Goal: Information Seeking & Learning: Learn about a topic

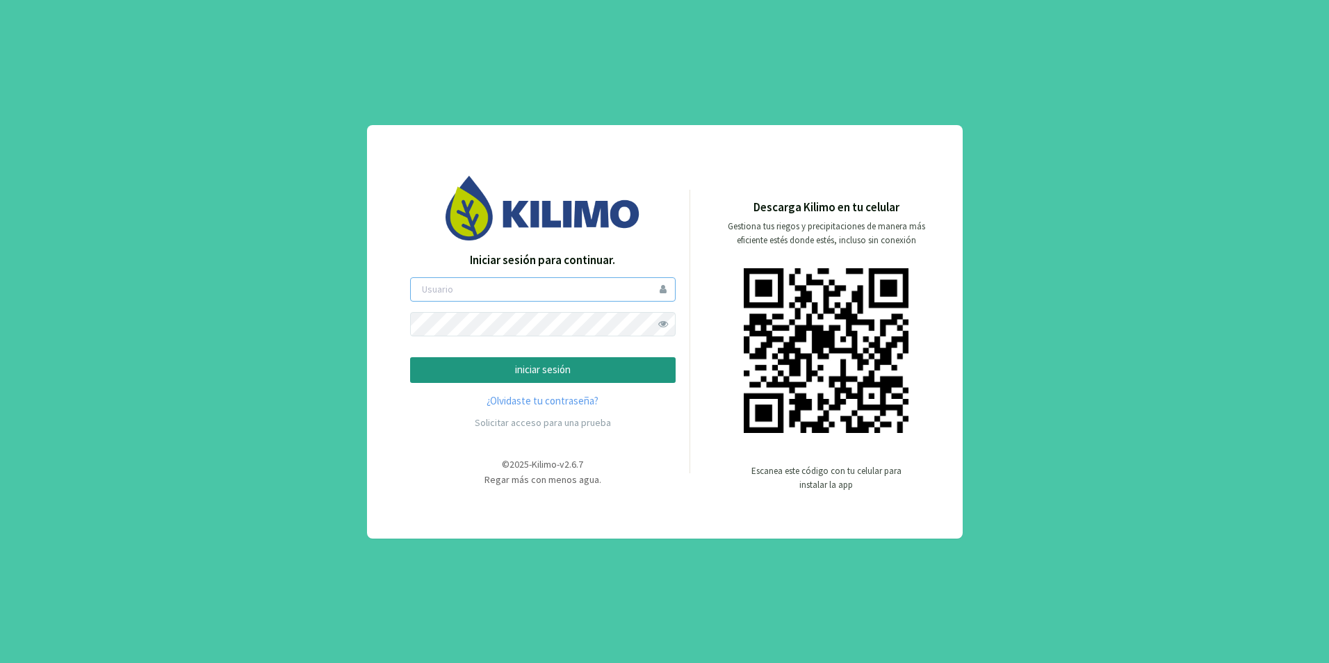
click at [494, 294] on input "email" at bounding box center [542, 289] width 265 height 24
type input "[PERSON_NAME][EMAIL_ADDRESS][DOMAIN_NAME]"
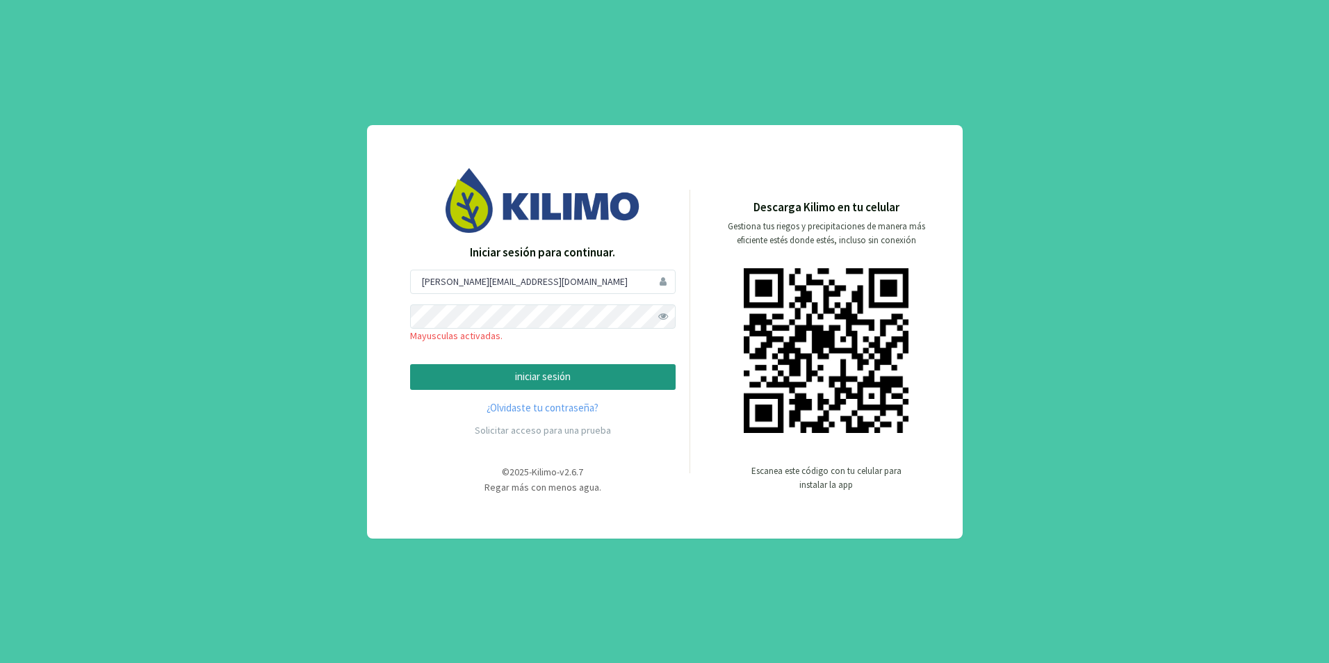
click at [524, 374] on p "iniciar sesión" at bounding box center [543, 377] width 242 height 16
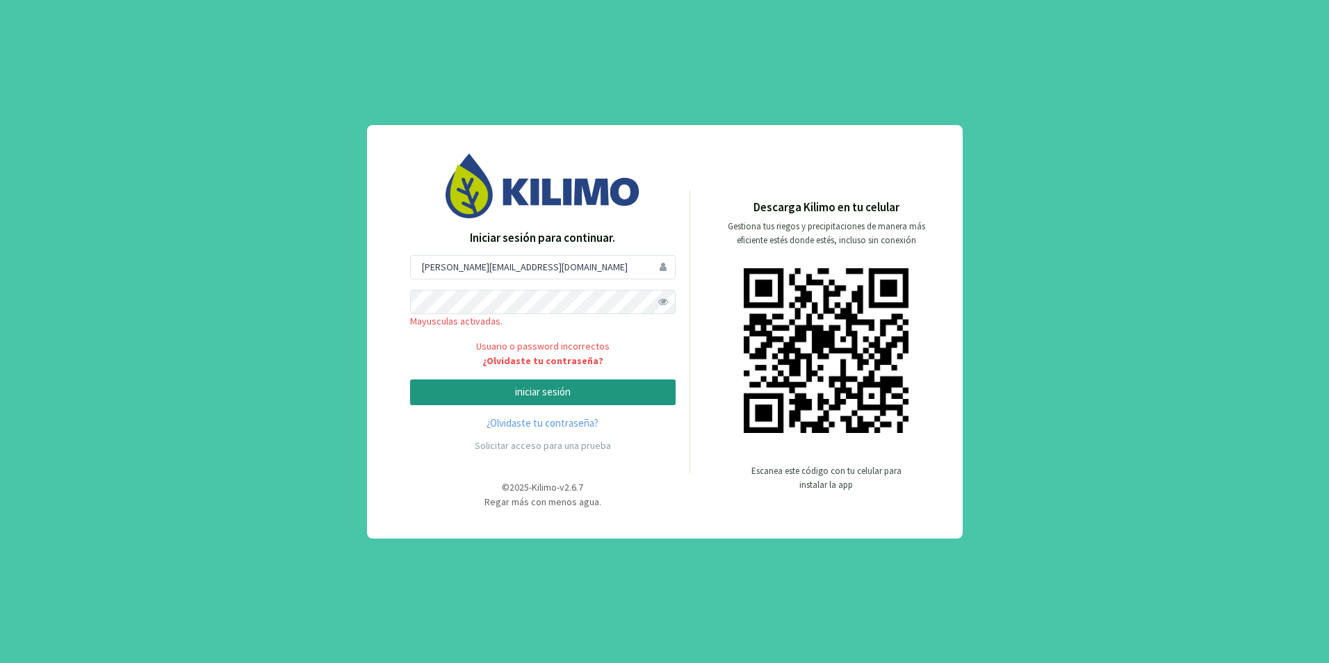
click at [666, 302] on span at bounding box center [663, 302] width 24 height 24
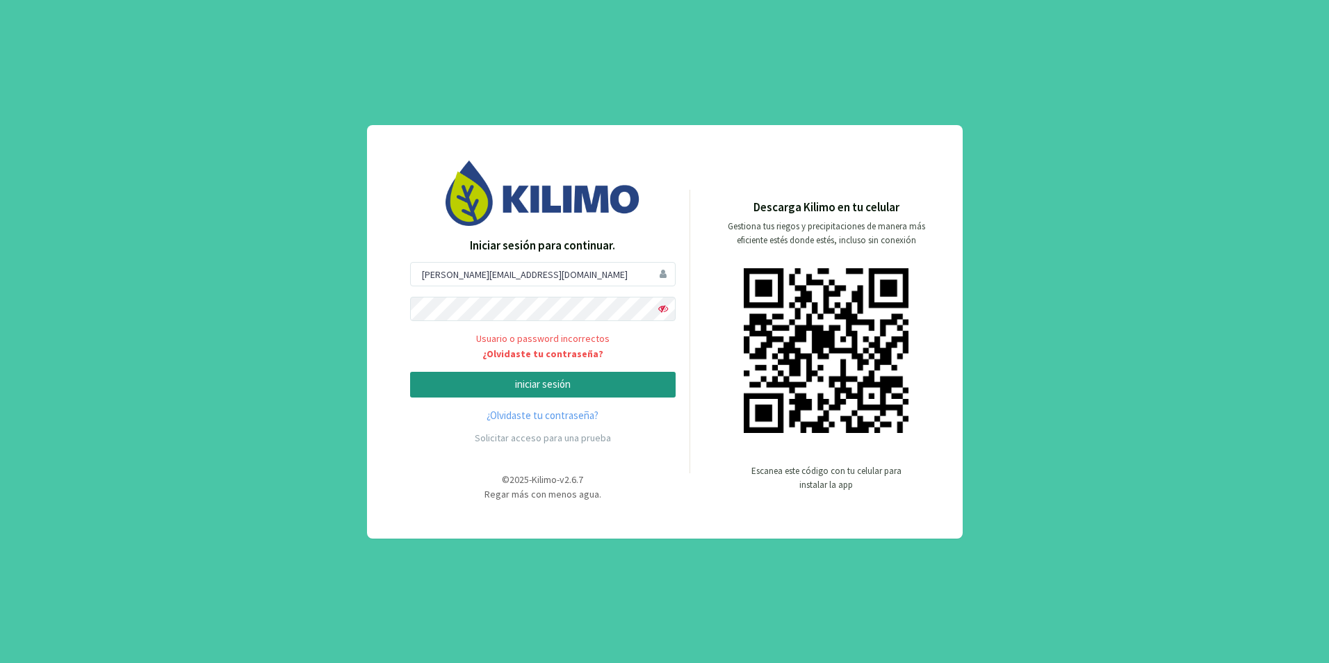
click at [581, 383] on p "iniciar sesión" at bounding box center [543, 385] width 242 height 16
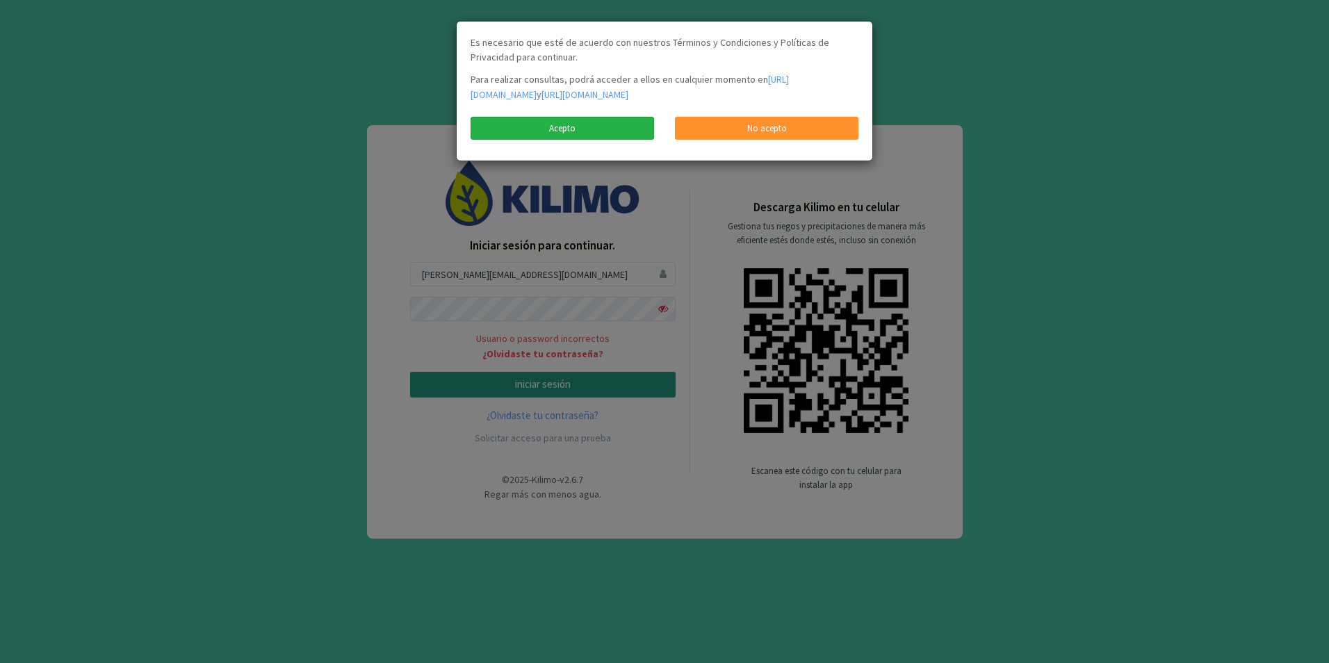
click at [598, 133] on link "Acepto" at bounding box center [561, 129] width 183 height 24
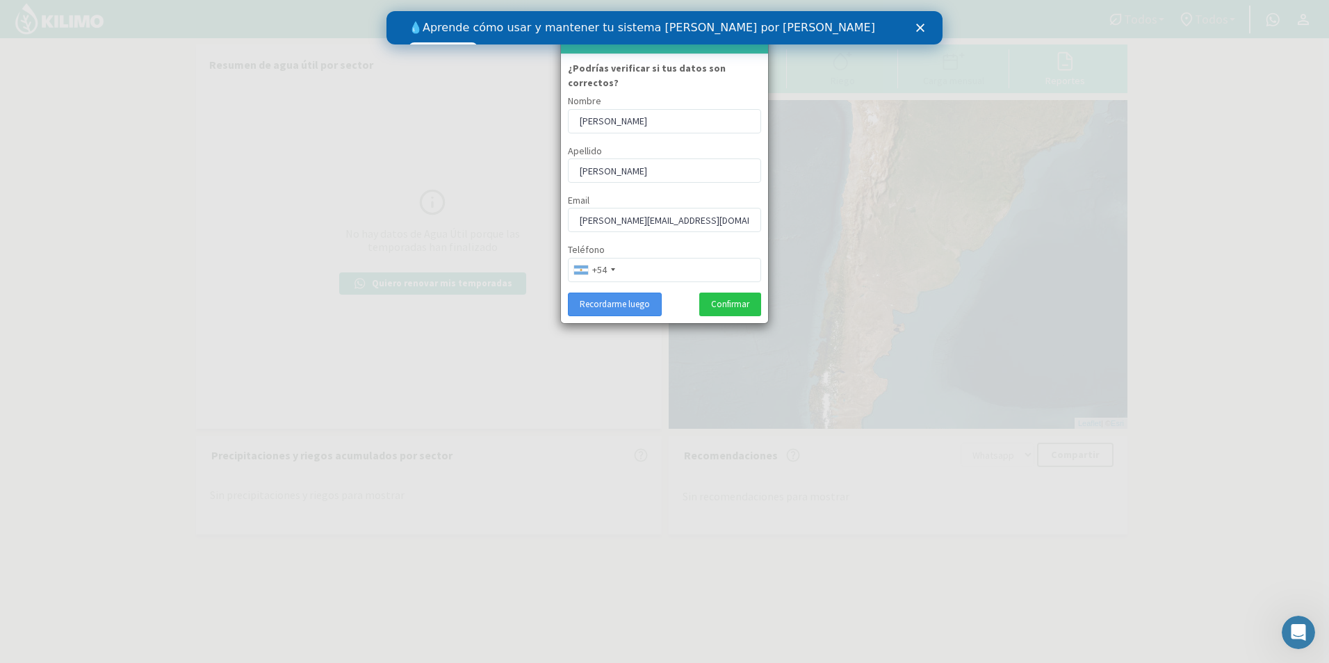
click at [639, 293] on button "Recordarme luego" at bounding box center [615, 305] width 94 height 24
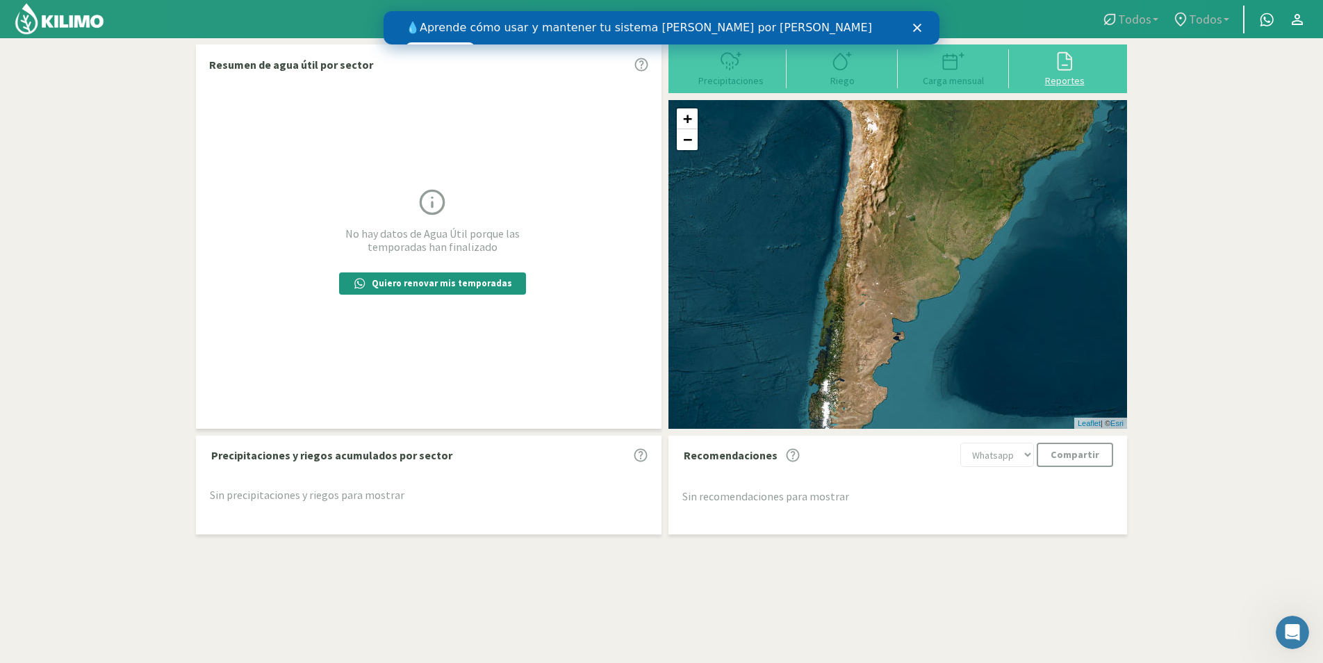
click at [1064, 67] on icon at bounding box center [1065, 61] width 22 height 22
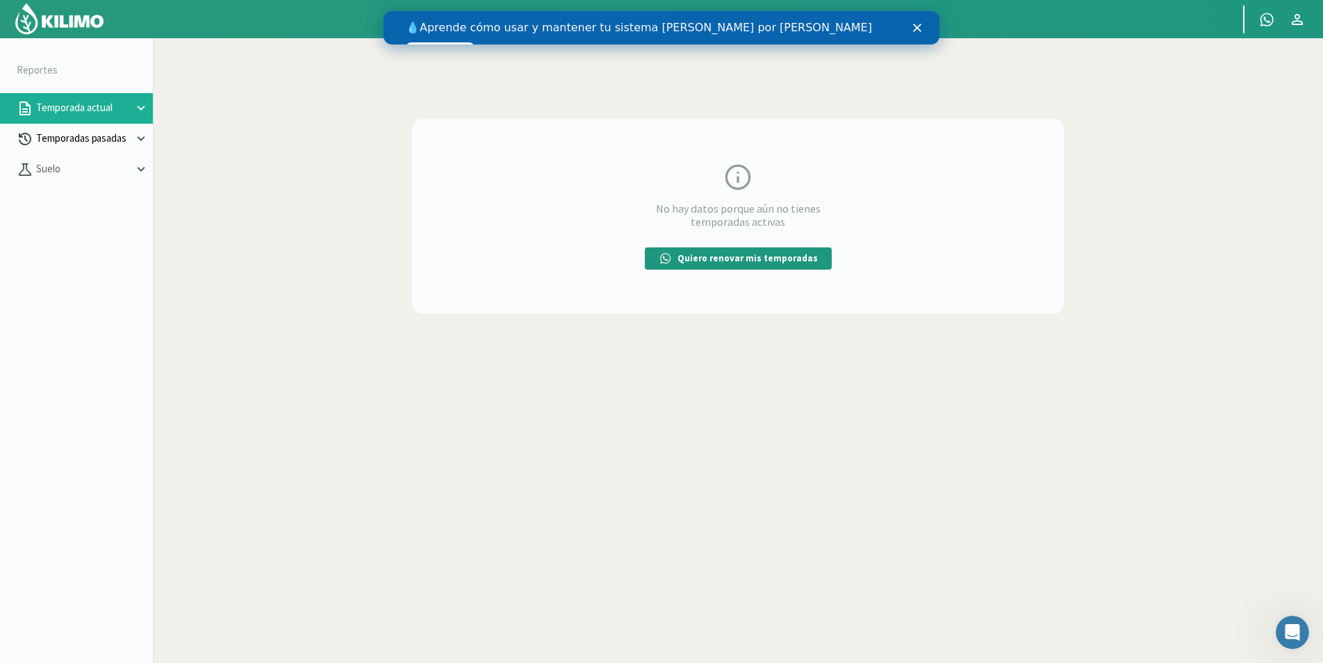
click at [134, 138] on icon at bounding box center [140, 138] width 15 height 15
click at [55, 169] on link "Sectores" at bounding box center [94, 169] width 117 height 13
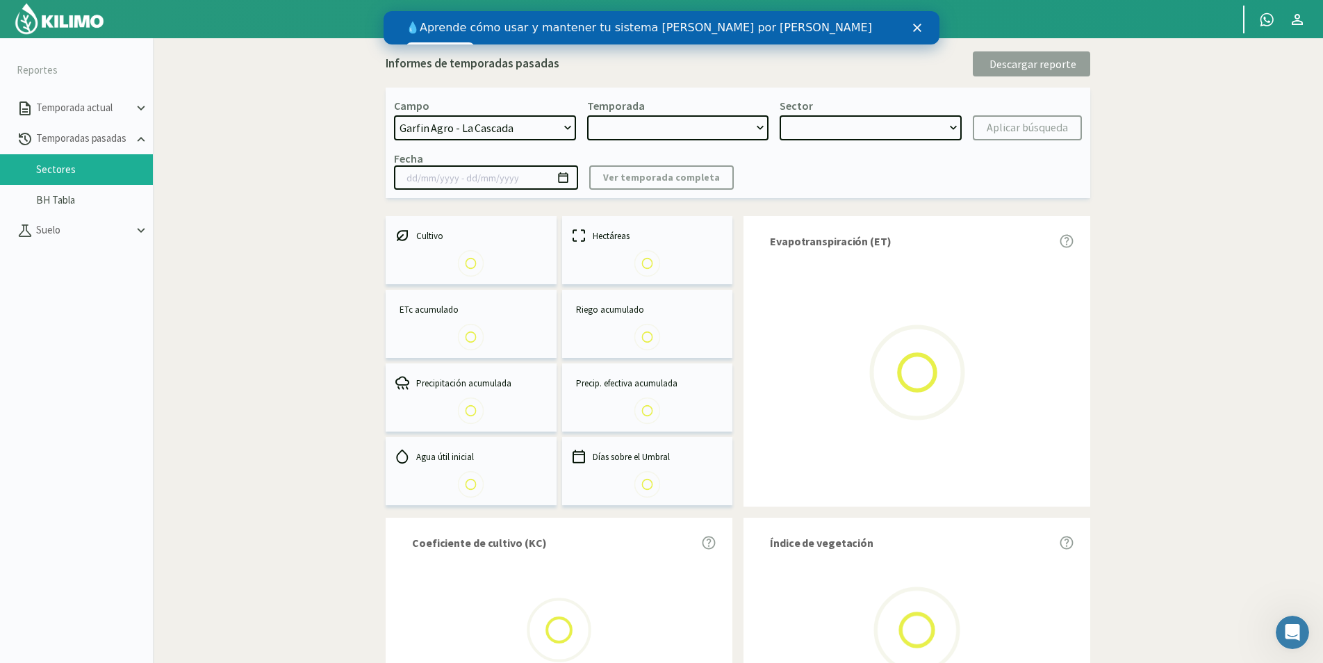
select select "0: Object"
type input "[DATE] - [DATE]"
select select "0: 2024"
select select "0: Object"
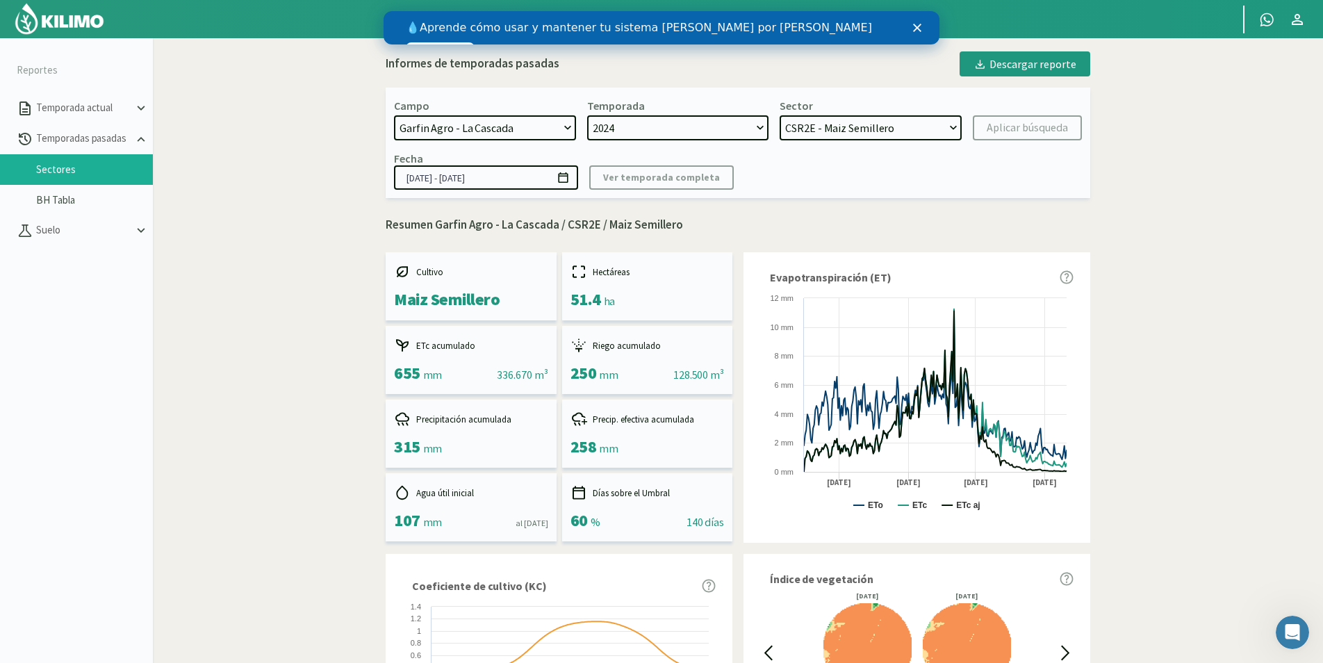
click at [952, 126] on select "CSR2E - Maiz Semillero" at bounding box center [871, 127] width 182 height 25
click at [644, 181] on kil-button "Ver temporada completa" at bounding box center [661, 177] width 145 height 24
click at [1002, 131] on kil-button "Aplicar búsqueda" at bounding box center [1027, 127] width 109 height 25
click at [493, 69] on div "Informes de temporadas pasadas" at bounding box center [473, 64] width 174 height 18
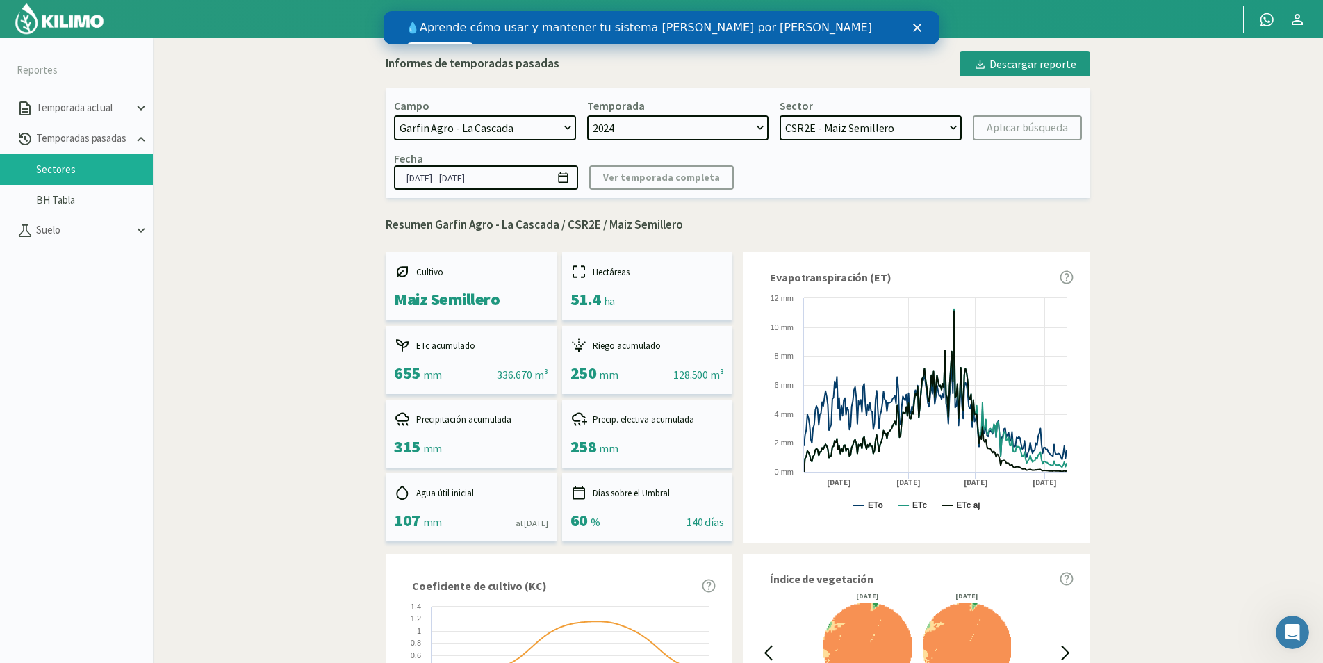
click at [920, 29] on icon "Cerrar" at bounding box center [917, 28] width 8 height 8
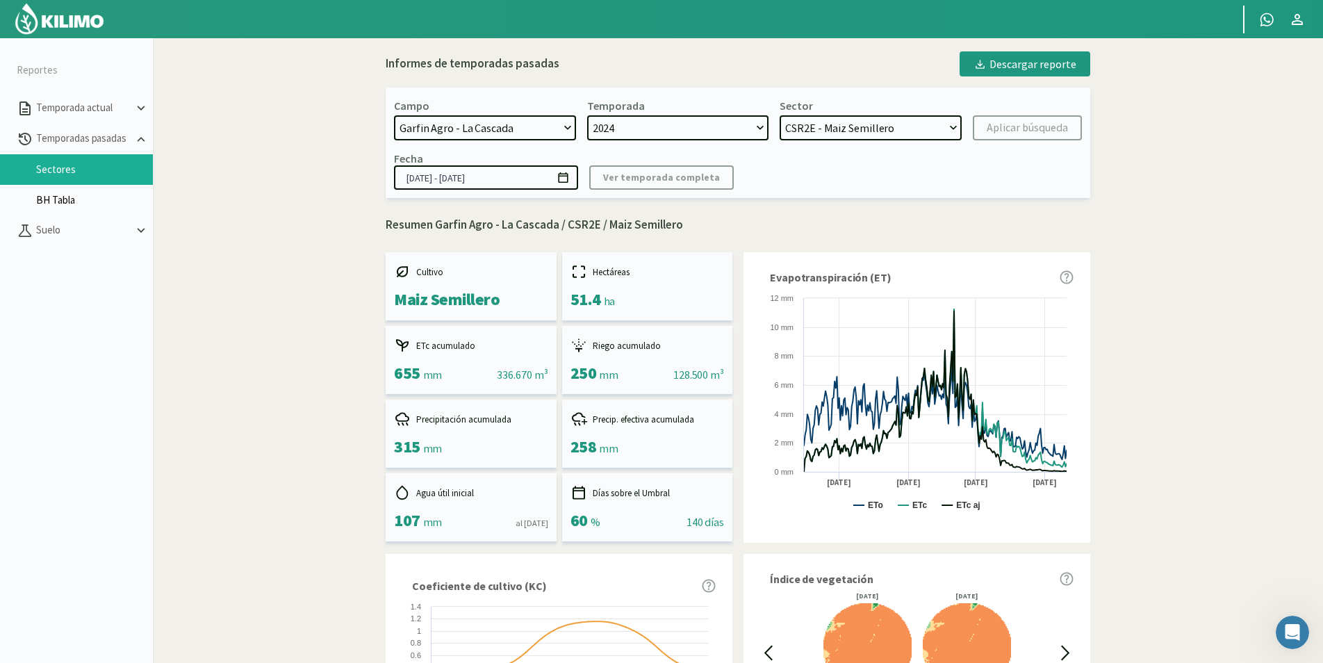
click at [74, 197] on link "BH Tabla" at bounding box center [94, 200] width 117 height 13
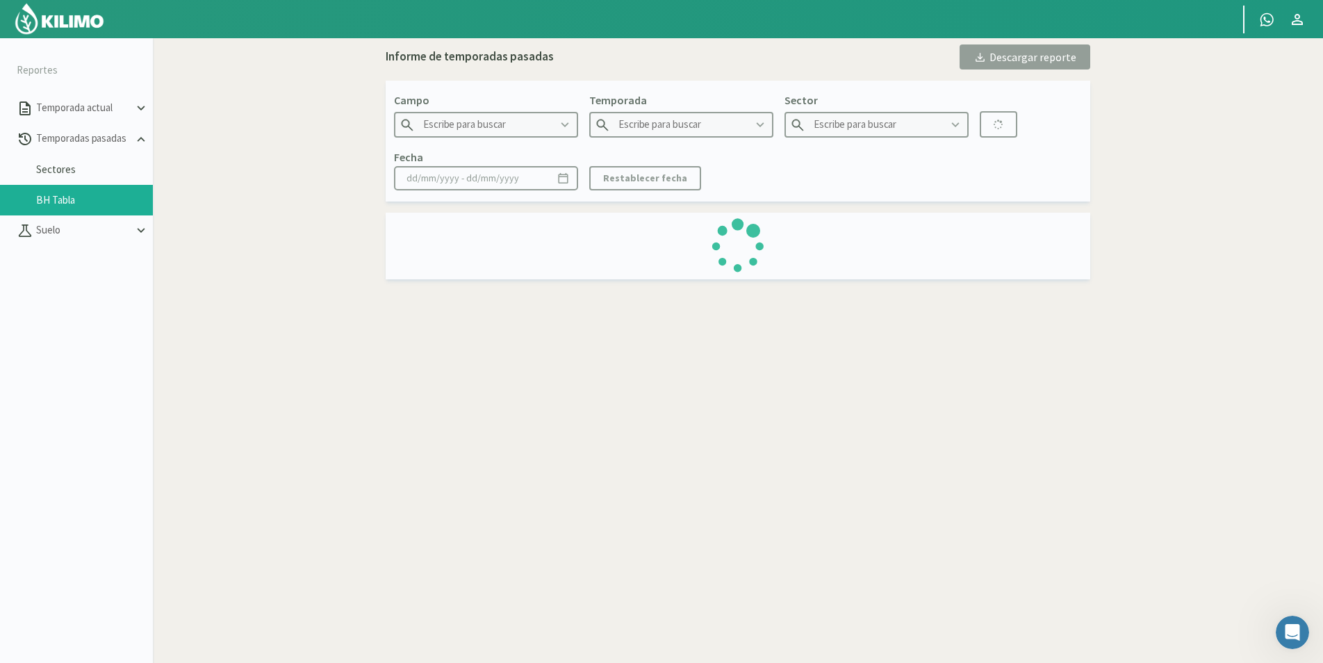
type input "Garfin Agro - La Cascada"
type input "2024"
type input "CSR2E - Maiz Semillero"
type input "[DATE] - [DATE]"
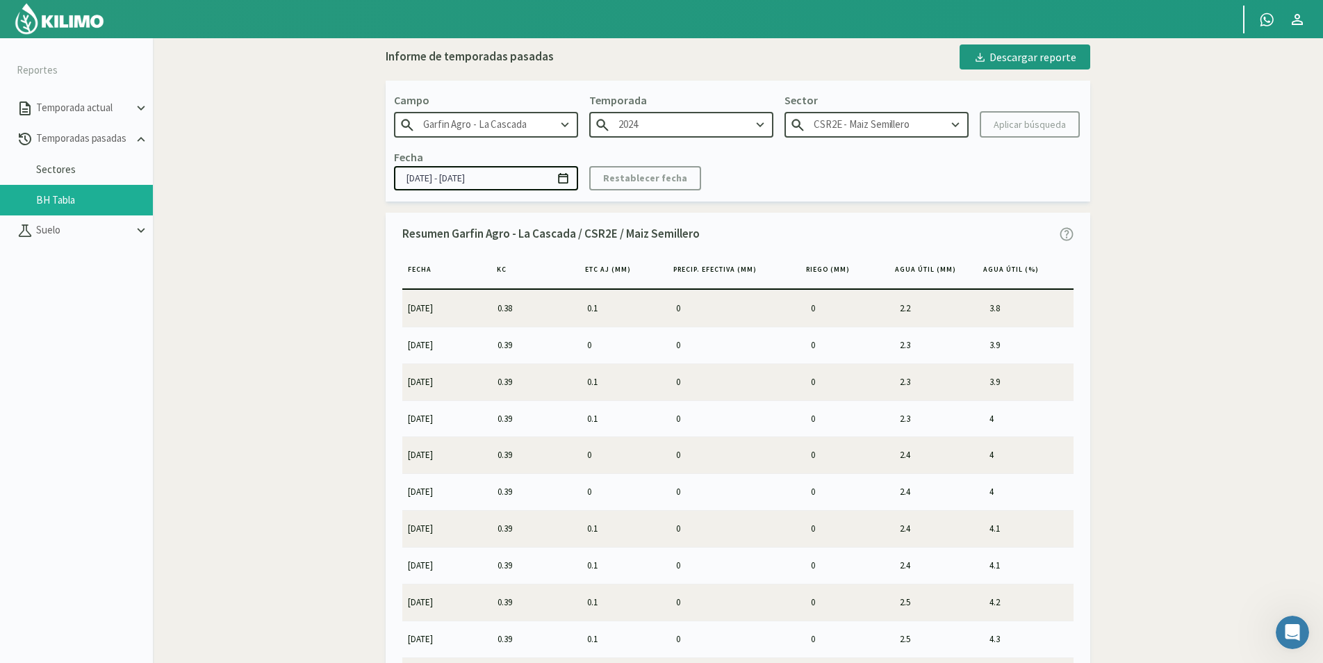
click at [564, 126] on icon at bounding box center [564, 124] width 15 height 15
click at [56, 169] on link "Sectores" at bounding box center [94, 169] width 117 height 13
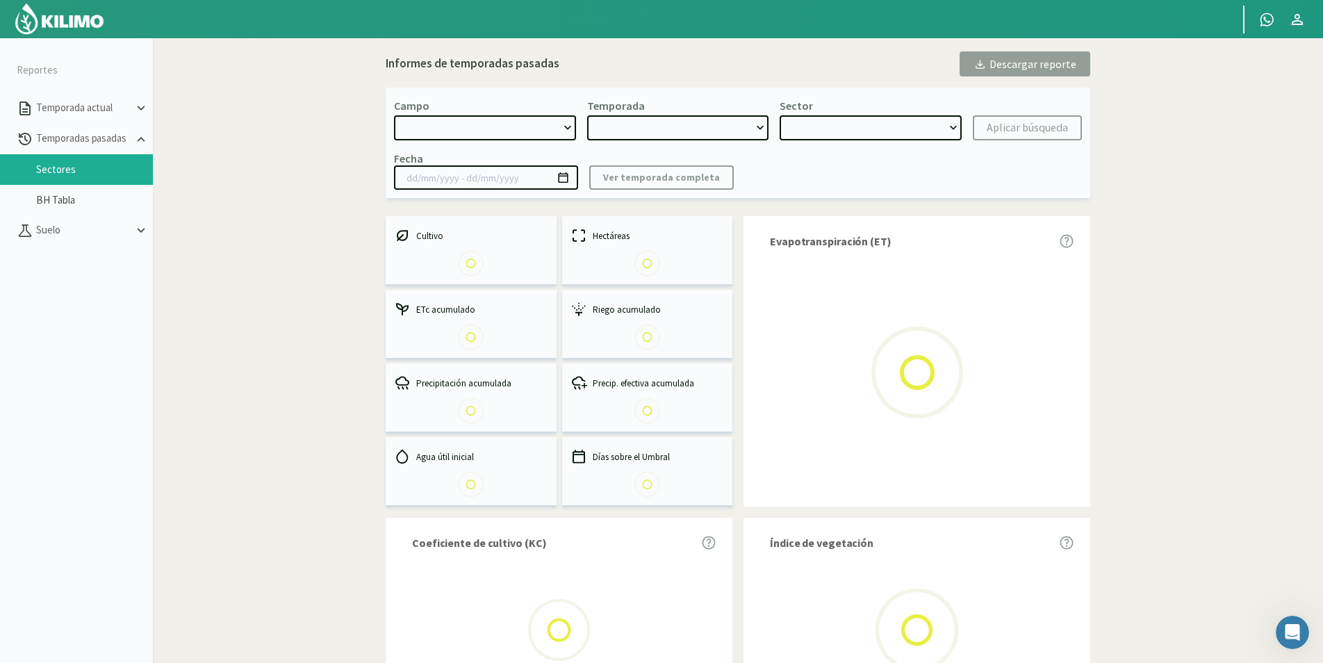
select select "0: Object"
type input "[DATE] - [DATE]"
select select "0: 2024"
select select "0: Object"
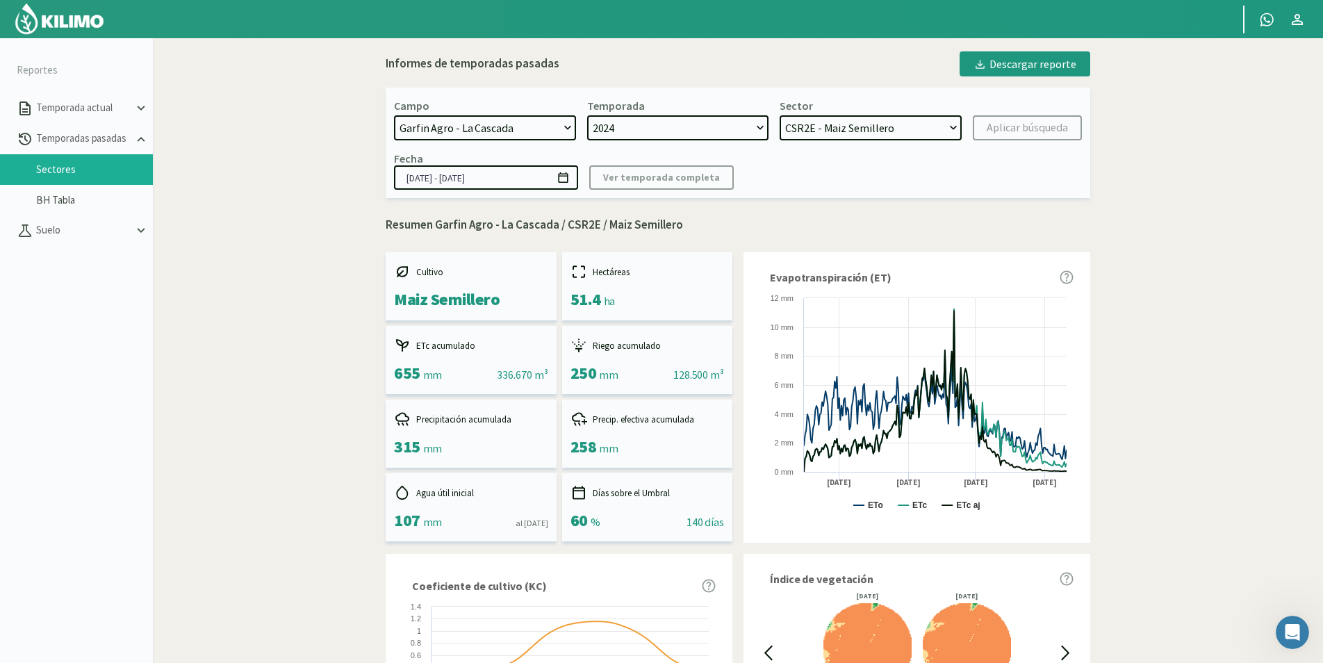
click at [564, 124] on select "Garfin Agro - La Cascada" at bounding box center [485, 127] width 182 height 25
click at [394, 115] on select "Garfin Agro - La Cascada" at bounding box center [485, 127] width 182 height 25
click at [566, 129] on select "Garfin Agro - La Cascada" at bounding box center [485, 127] width 182 height 25
click at [394, 115] on select "Garfin Agro - La Cascada" at bounding box center [485, 127] width 182 height 25
click at [56, 198] on link "BH Tabla" at bounding box center [94, 200] width 117 height 13
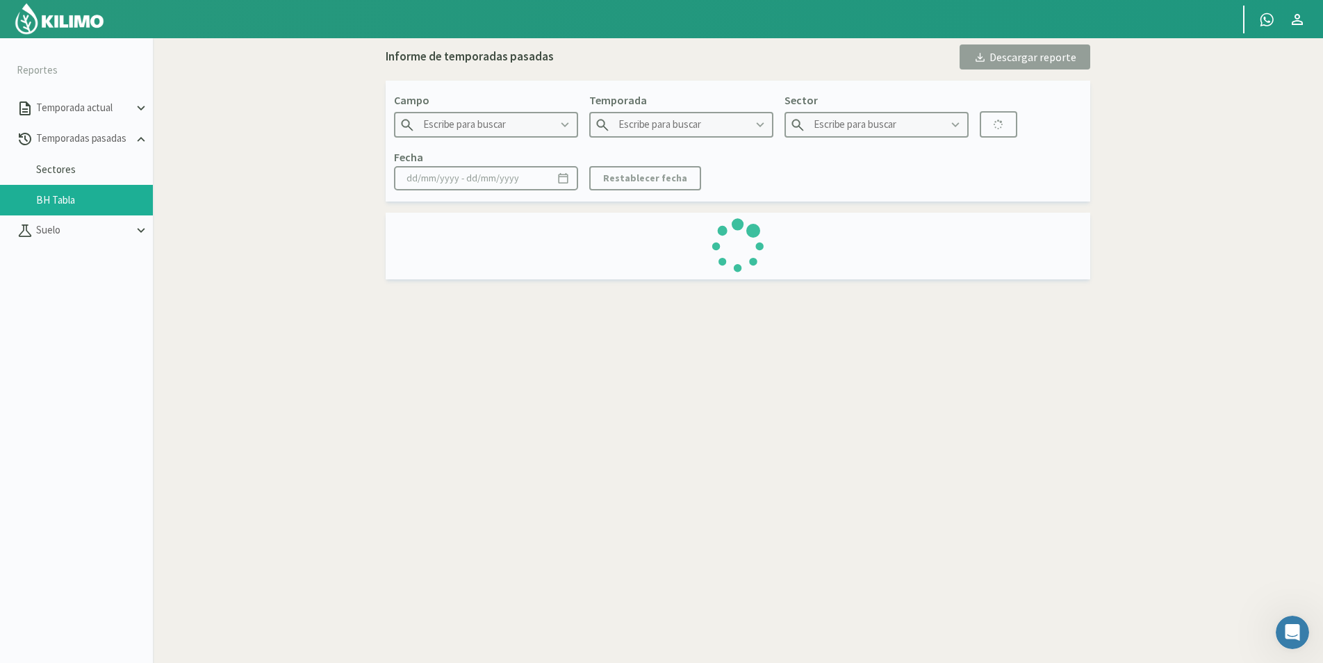
type input "Garfin Agro - La Cascada"
type input "2024"
type input "CSR2E - Maiz Semillero"
type input "[DATE] - [DATE]"
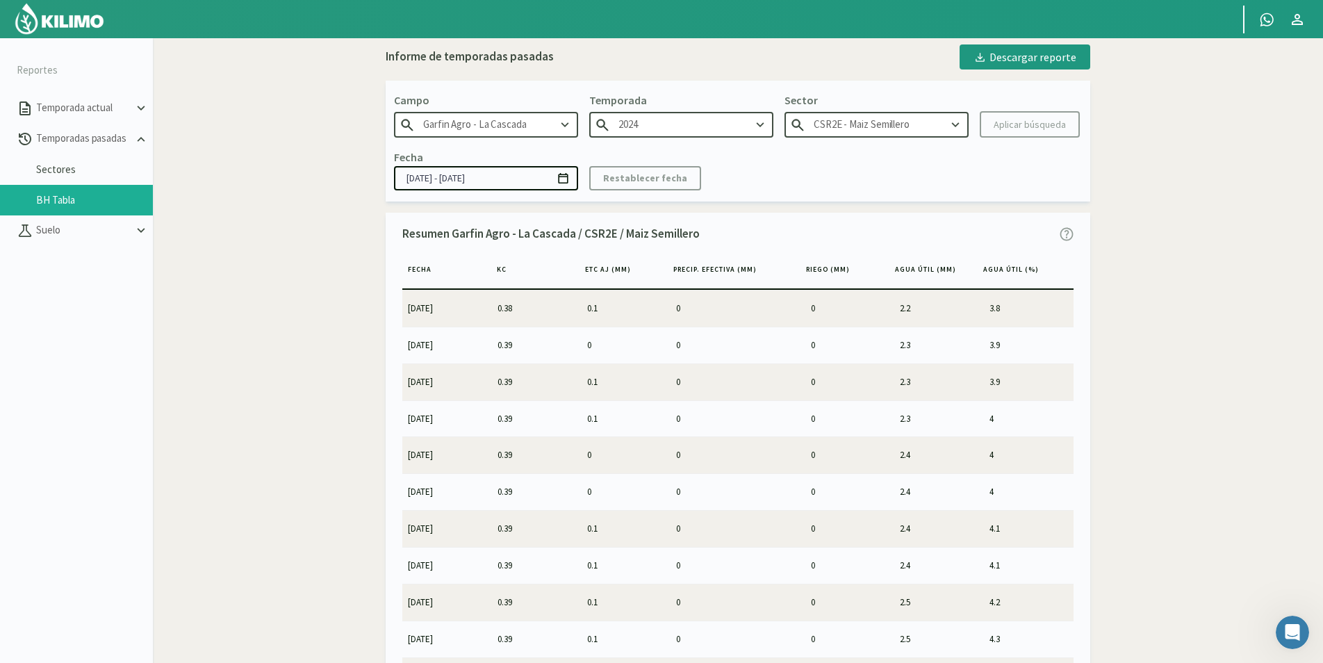
click at [562, 122] on icon at bounding box center [564, 124] width 15 height 15
click at [484, 156] on div "Garfin Agro - La Cascada" at bounding box center [486, 151] width 183 height 26
type input "Garfin Agro - La Cascada"
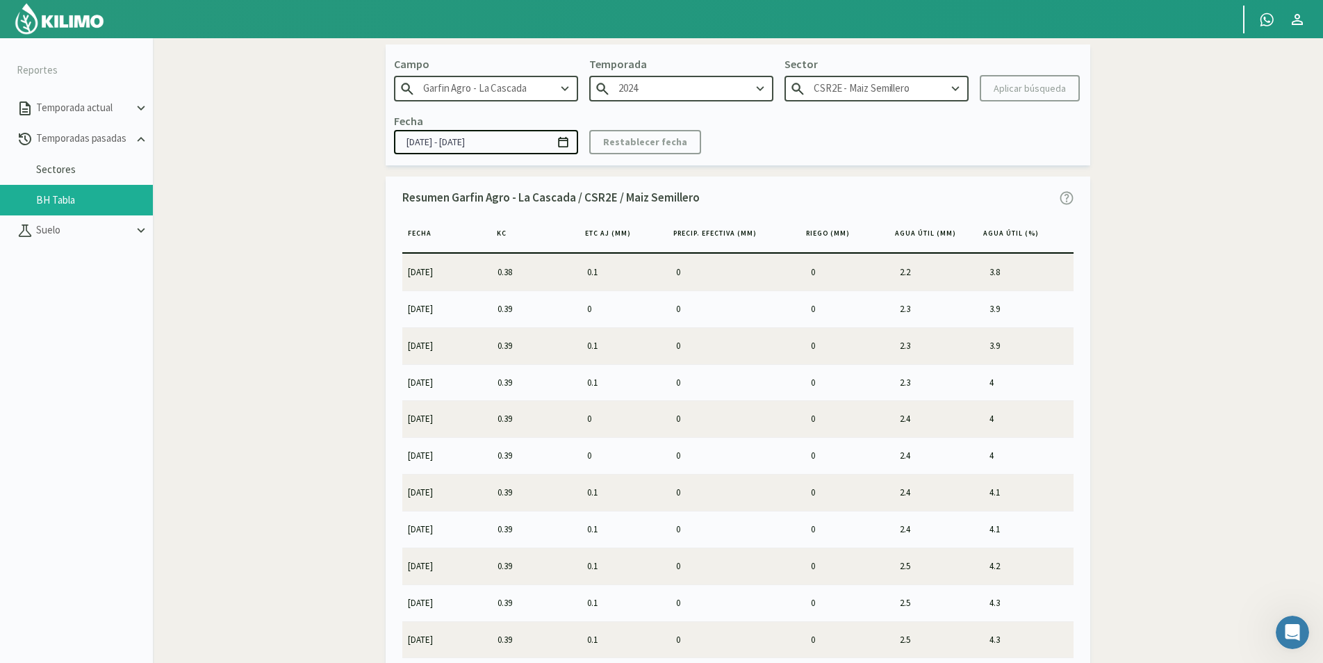
click at [60, 28] on img at bounding box center [59, 18] width 91 height 33
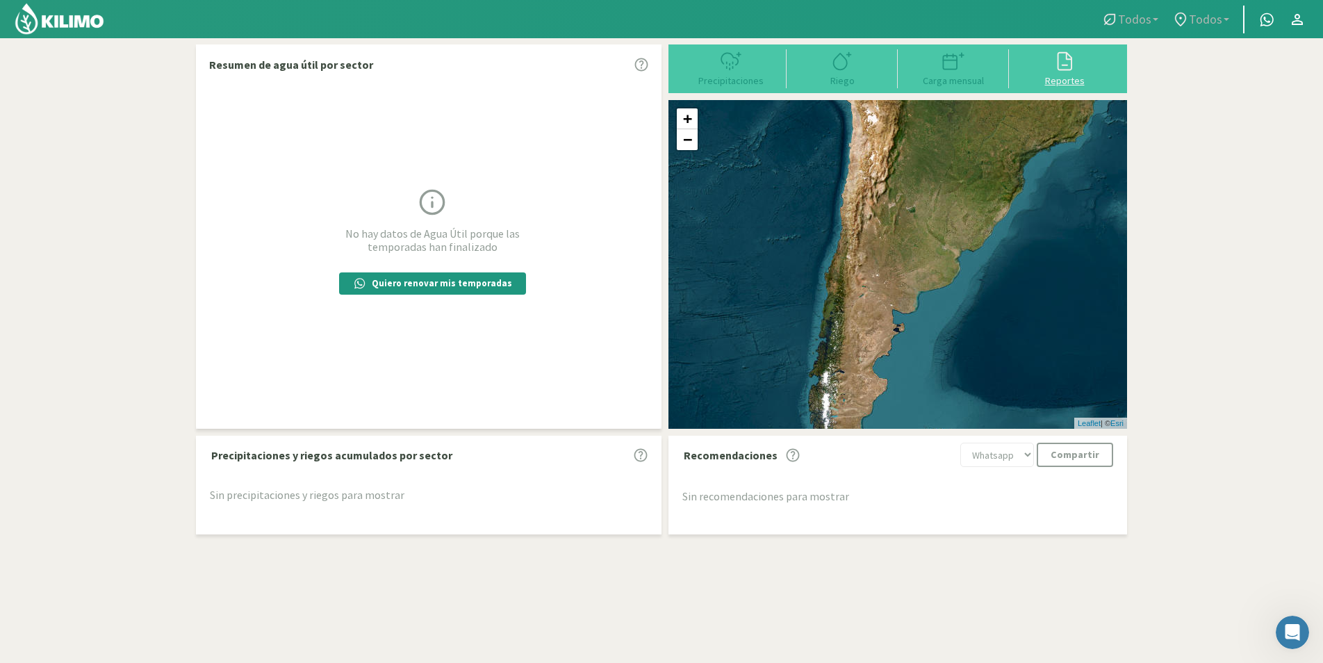
click at [1061, 83] on div "Reportes" at bounding box center [1064, 81] width 103 height 10
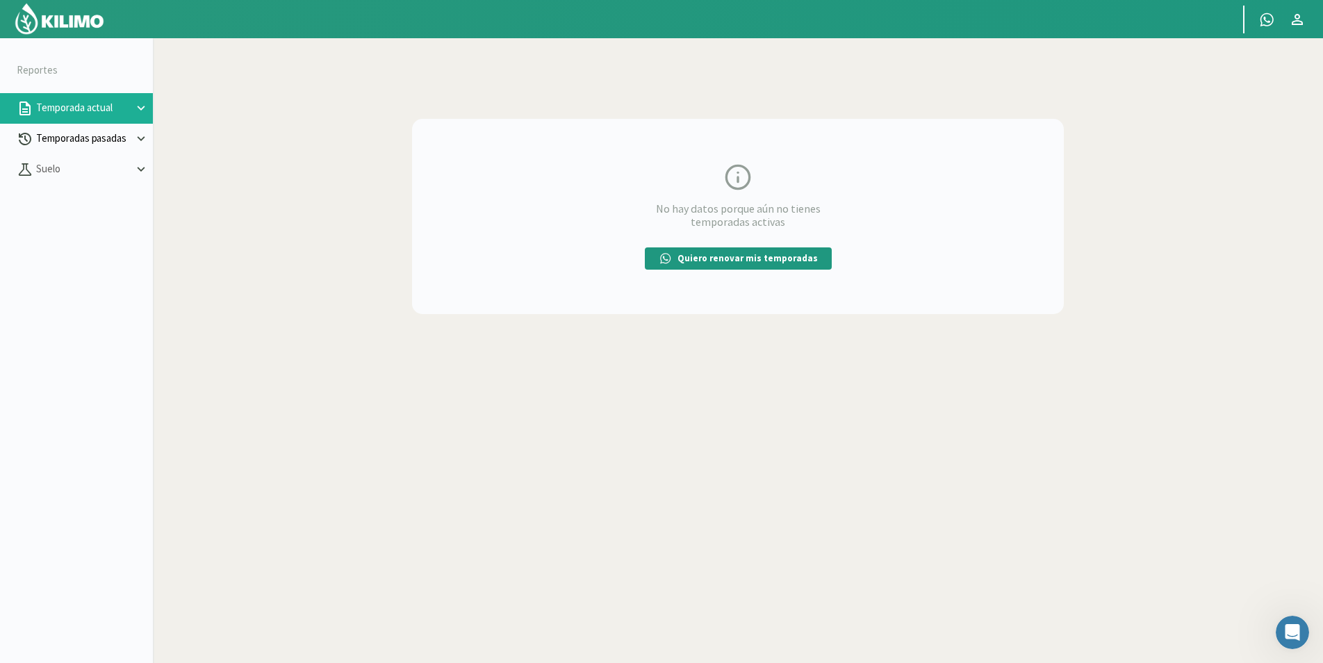
click at [65, 143] on p "Temporadas pasadas" at bounding box center [83, 139] width 100 height 16
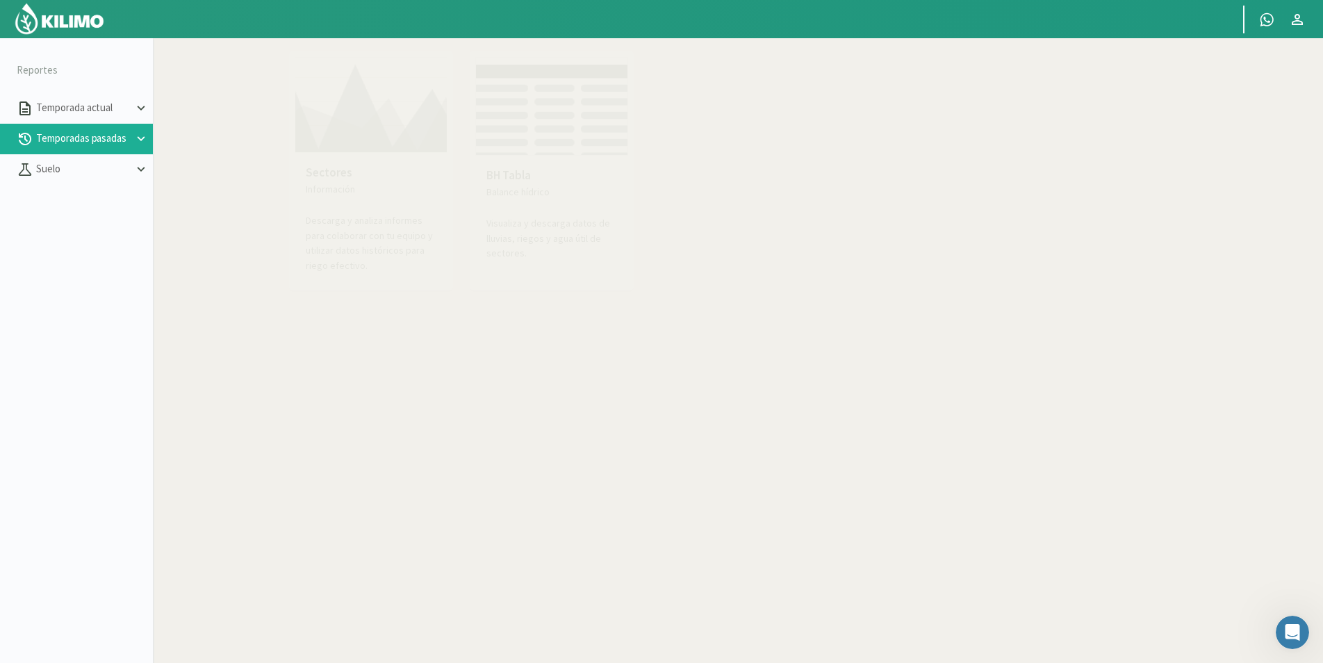
click at [82, 140] on p "Temporadas pasadas" at bounding box center [83, 139] width 100 height 16
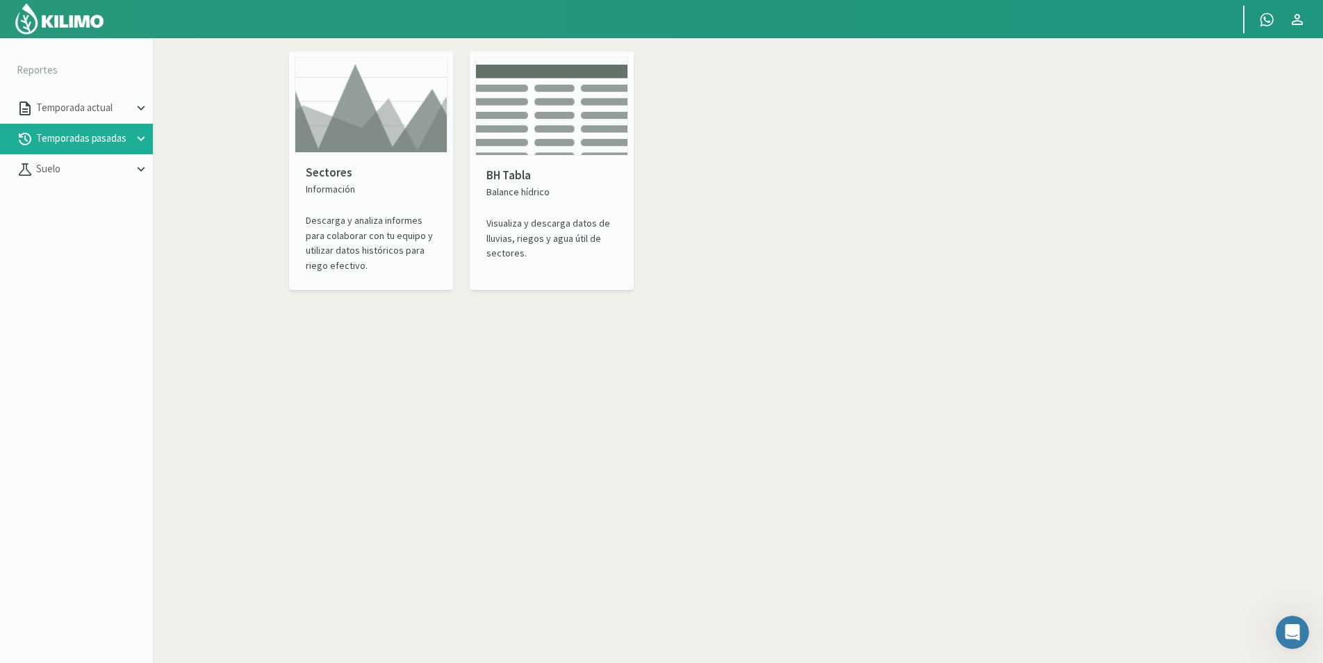
click at [388, 115] on img at bounding box center [371, 105] width 153 height 96
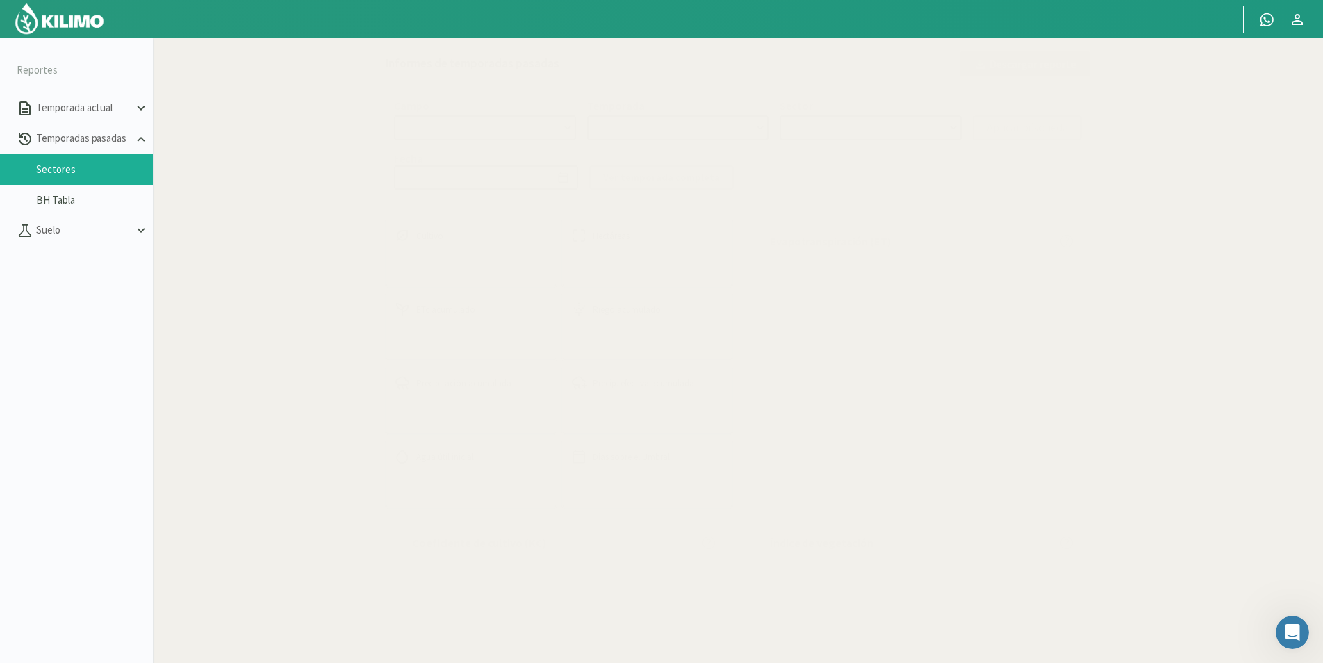
select select "0: Object"
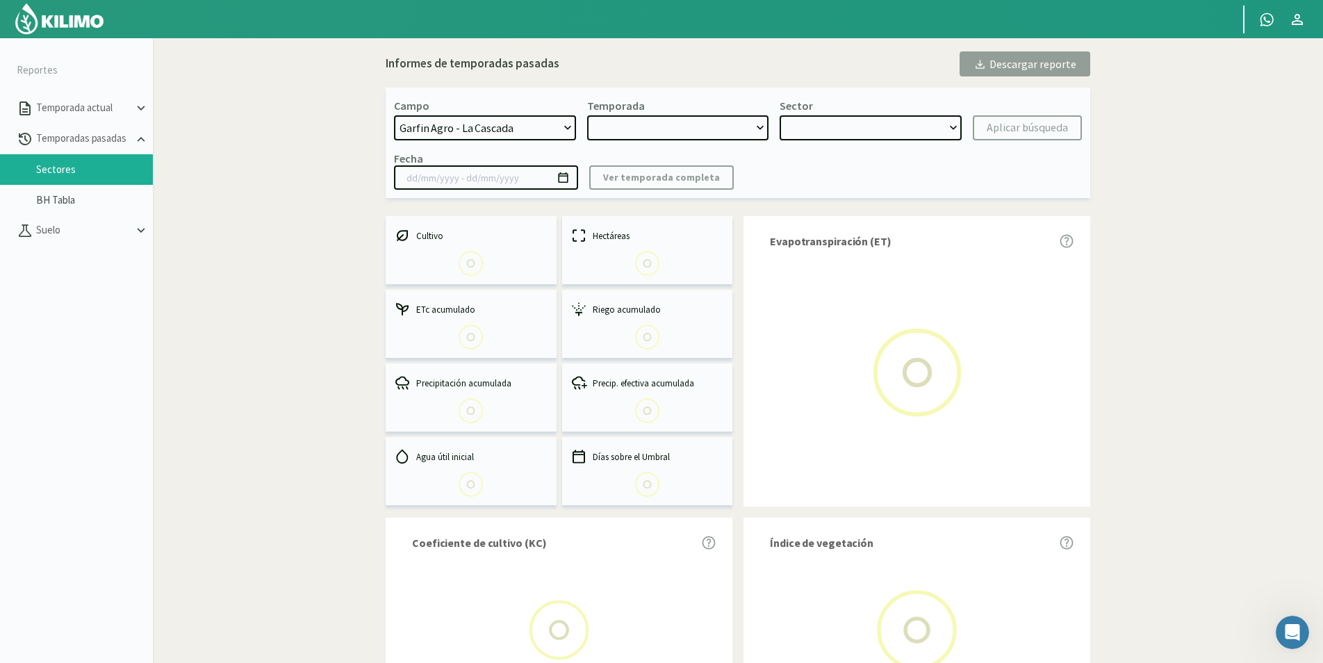
type input "[DATE] - [DATE]"
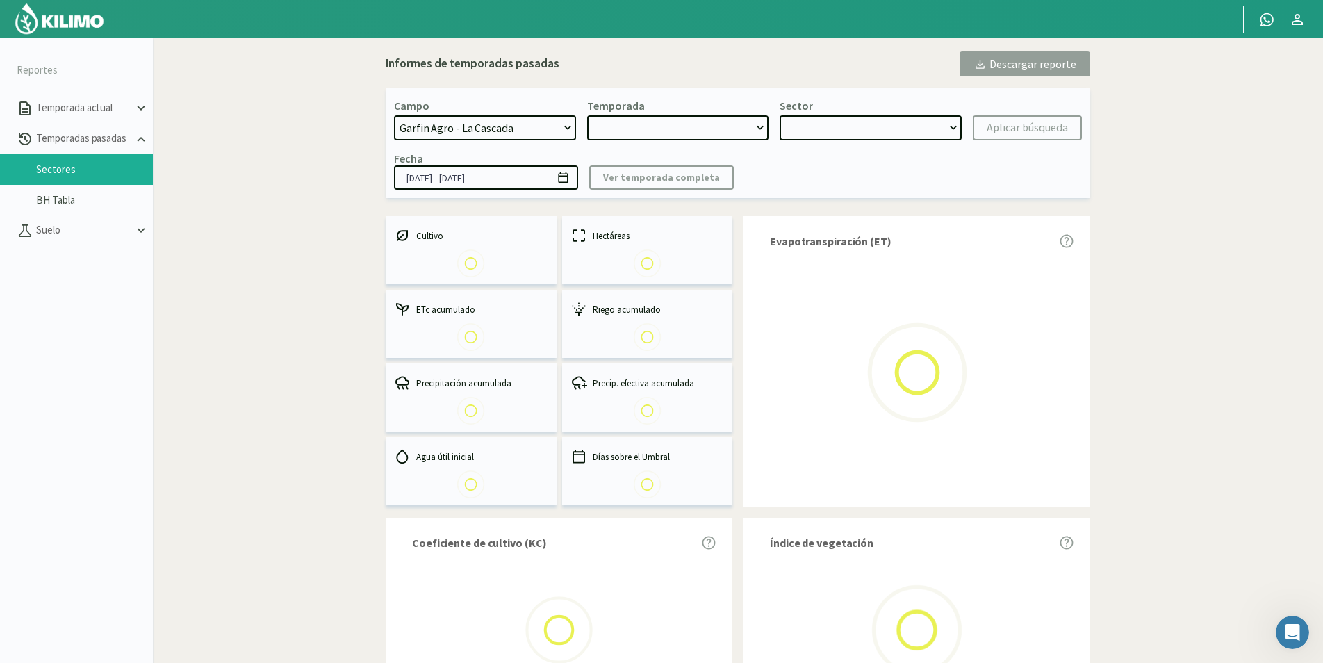
select select "0: 2024"
select select "0: Object"
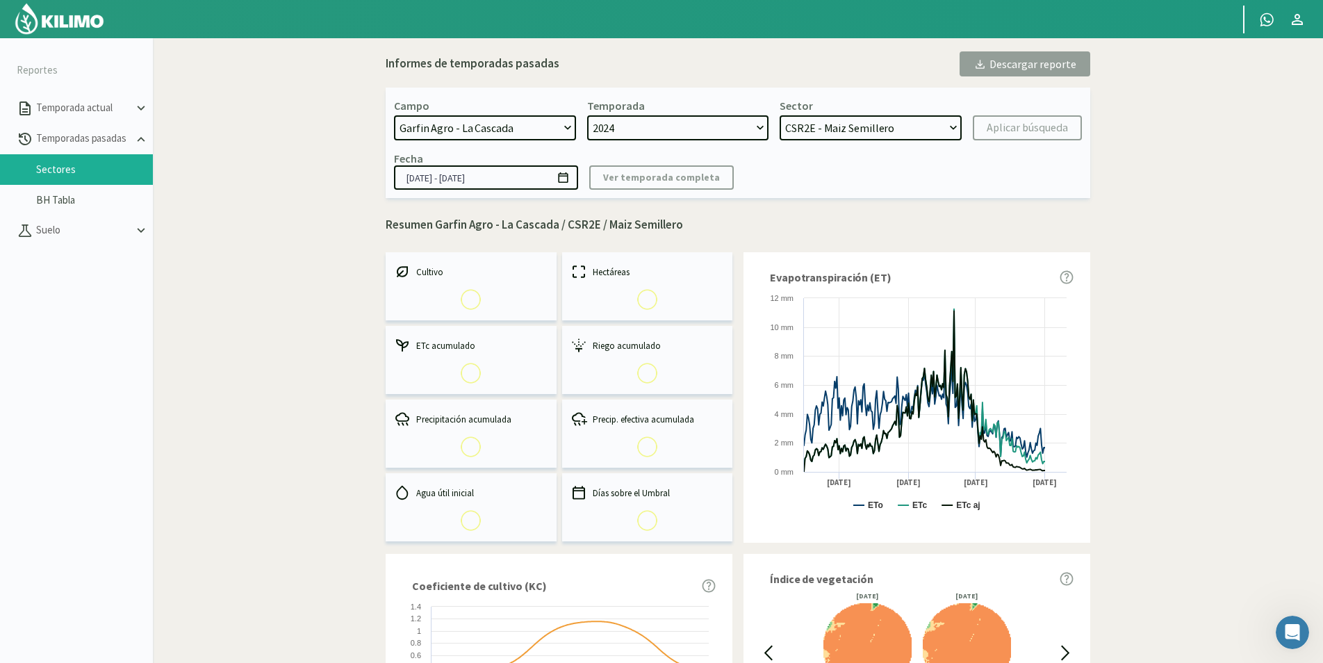
click at [762, 126] on select "2024" at bounding box center [678, 127] width 182 height 25
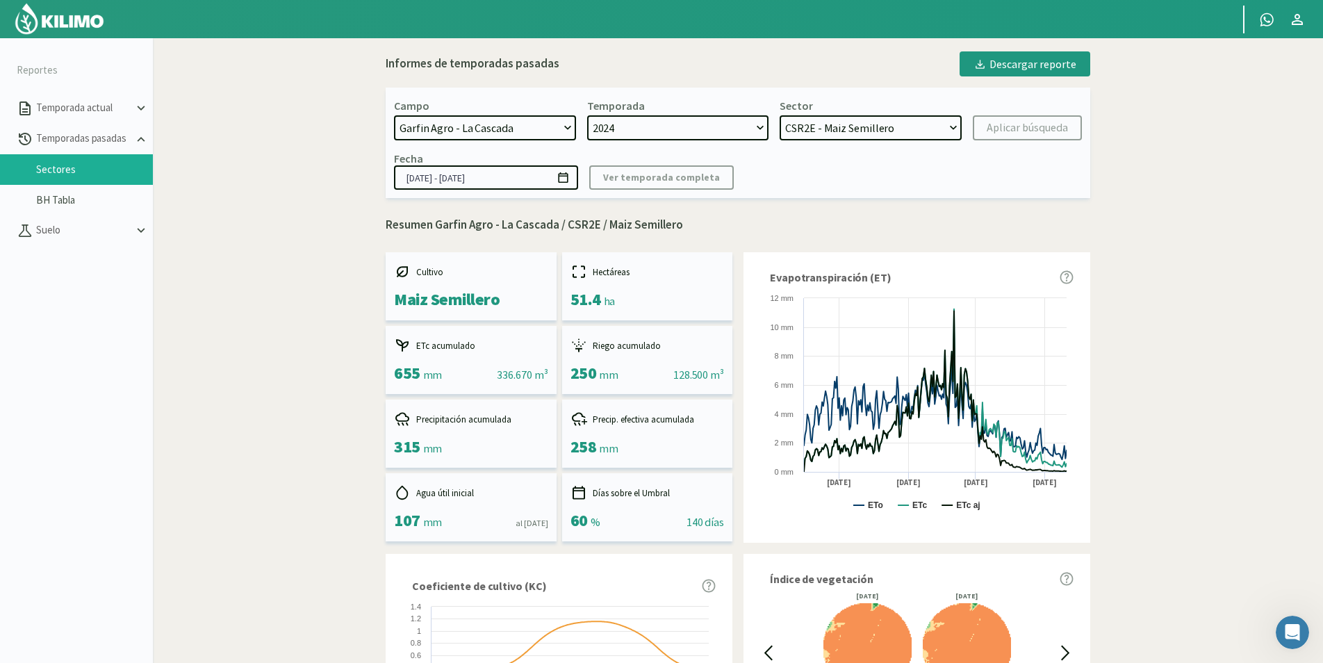
click at [760, 126] on select "2024" at bounding box center [678, 127] width 182 height 25
click at [647, 188] on kil-button "Ver temporada completa" at bounding box center [661, 177] width 145 height 24
click at [643, 177] on kil-button "Ver temporada completa" at bounding box center [661, 177] width 145 height 24
click at [564, 129] on select "Garfin Agro - La Cascada" at bounding box center [485, 127] width 182 height 25
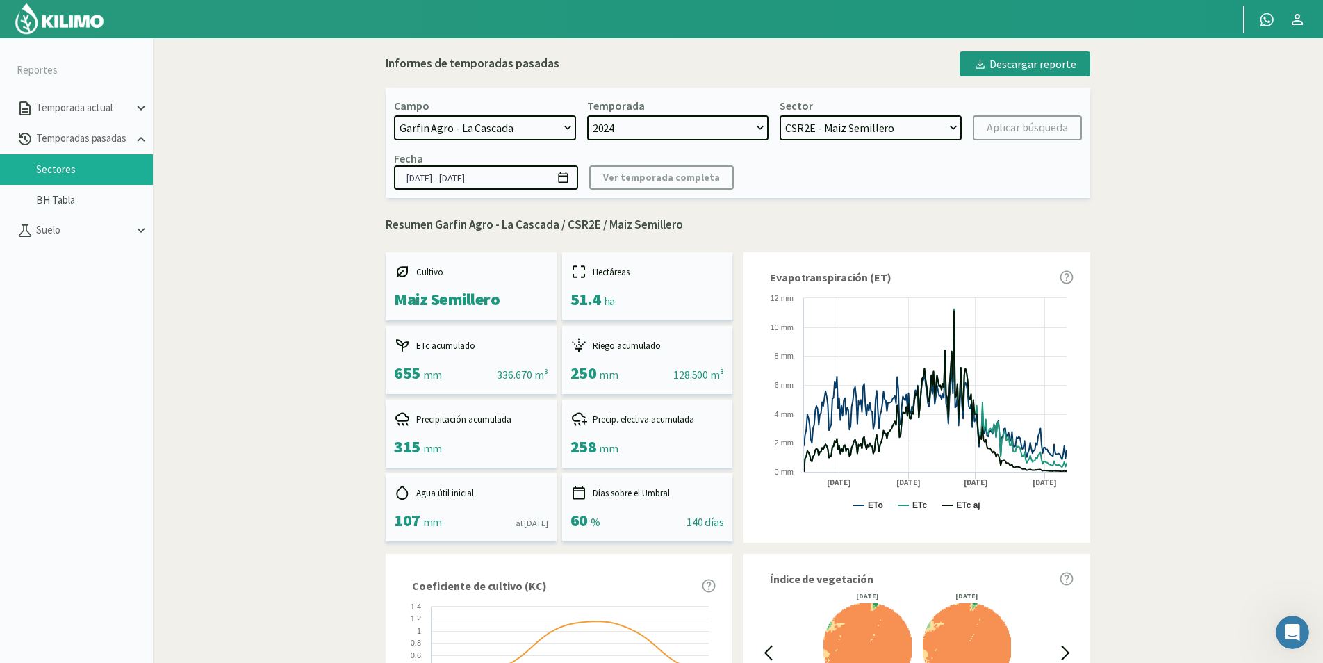
click at [564, 124] on select "Garfin Agro - La Cascada" at bounding box center [485, 127] width 182 height 25
click at [949, 131] on select "CSR2E - Maiz Semillero" at bounding box center [871, 127] width 182 height 25
click at [555, 121] on select "Garfin Agro - La Cascada" at bounding box center [485, 127] width 182 height 25
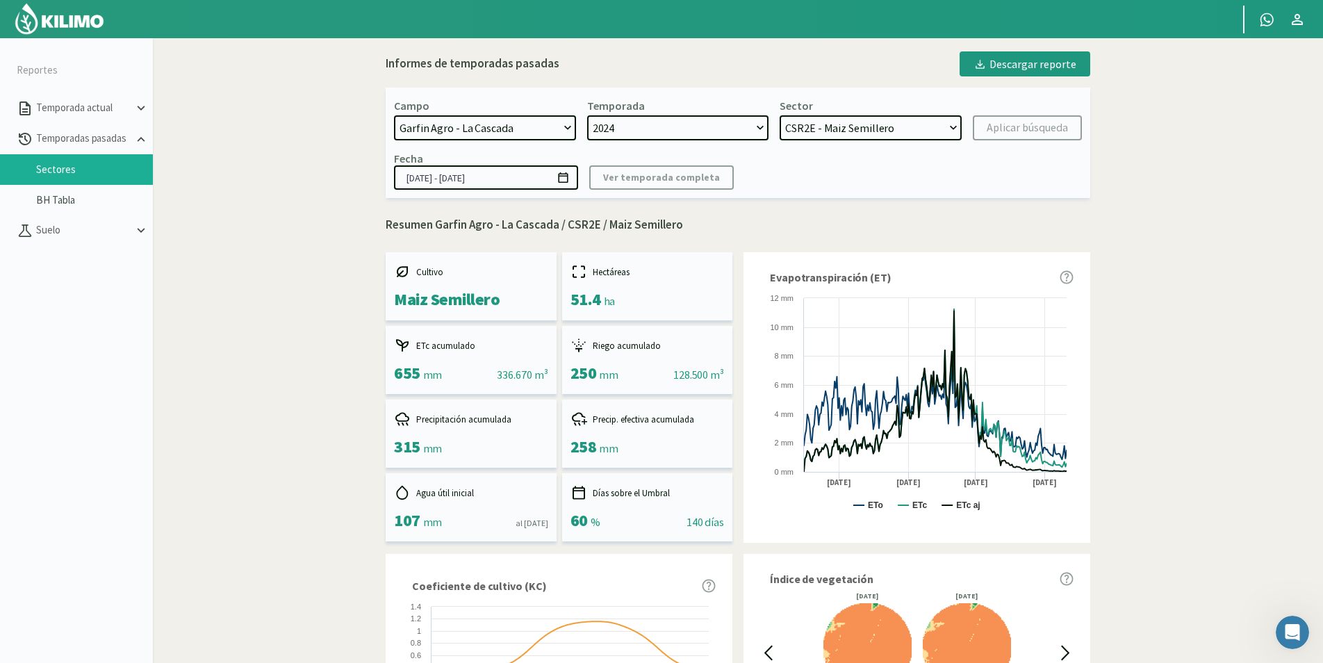
click at [555, 121] on select "Garfin Agro - La Cascada" at bounding box center [485, 127] width 182 height 25
click at [564, 117] on select "Garfin Agro - La Cascada" at bounding box center [485, 127] width 182 height 25
click at [562, 129] on select "Garfin Agro - La Cascada" at bounding box center [485, 127] width 182 height 25
click at [56, 26] on img at bounding box center [59, 18] width 91 height 33
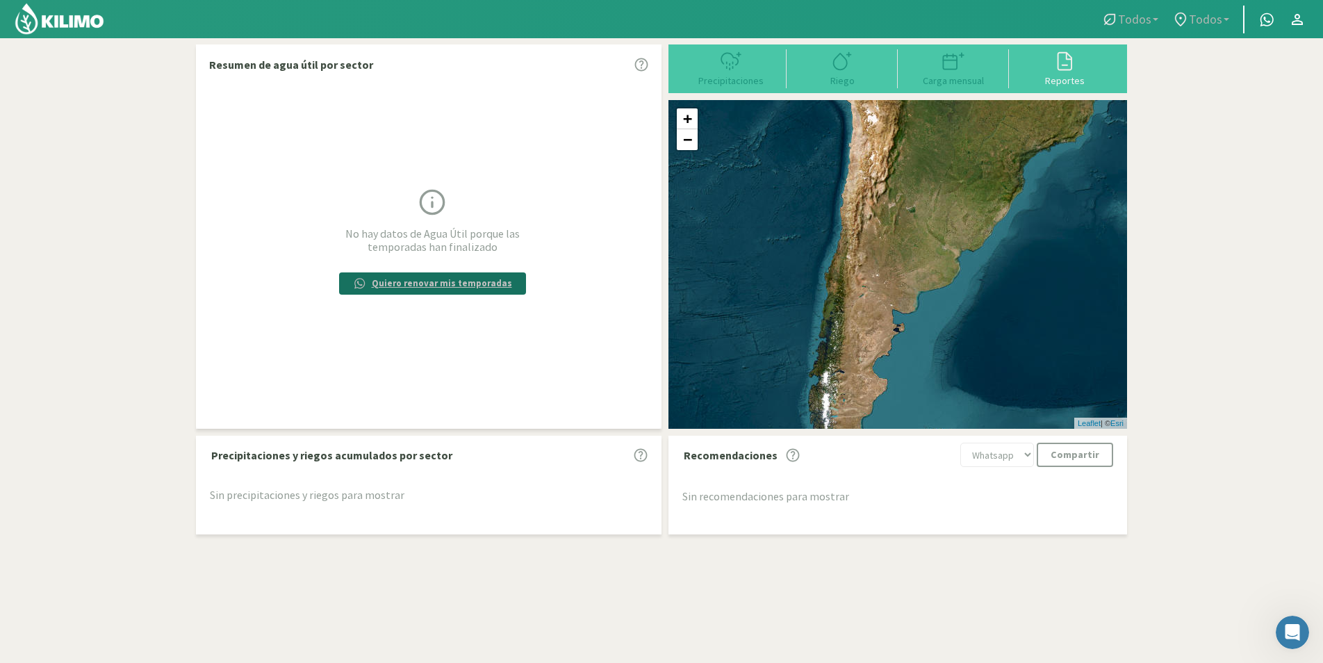
click at [475, 284] on p "Quiero renovar mis temporadas" at bounding box center [442, 284] width 140 height 14
click at [1072, 76] on div "Reportes" at bounding box center [1064, 81] width 103 height 10
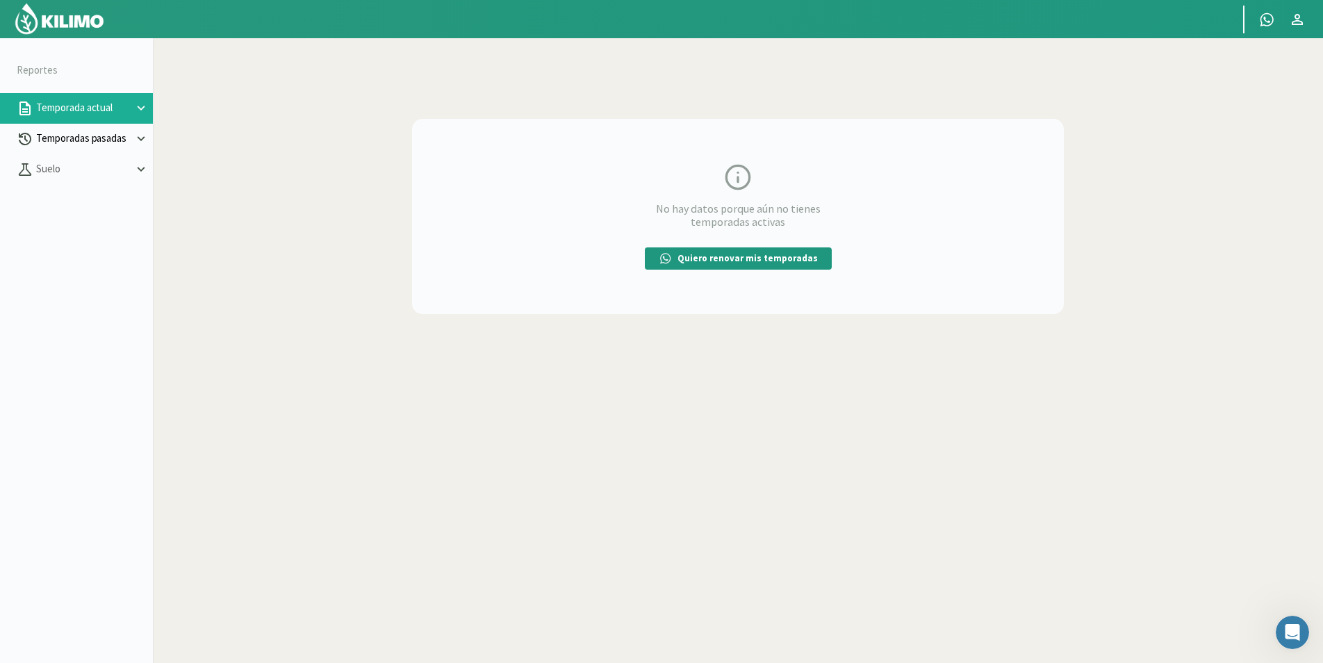
click at [51, 138] on p "Temporadas pasadas" at bounding box center [83, 139] width 100 height 16
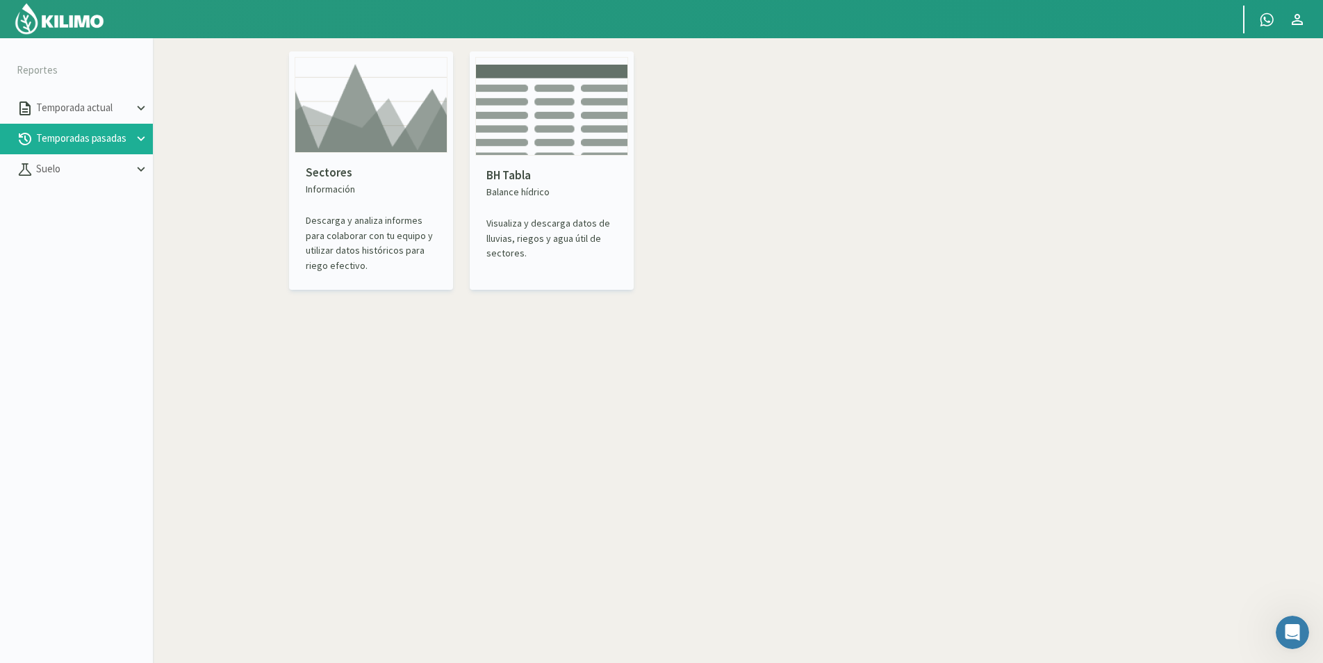
click at [334, 186] on p "Información" at bounding box center [371, 189] width 131 height 15
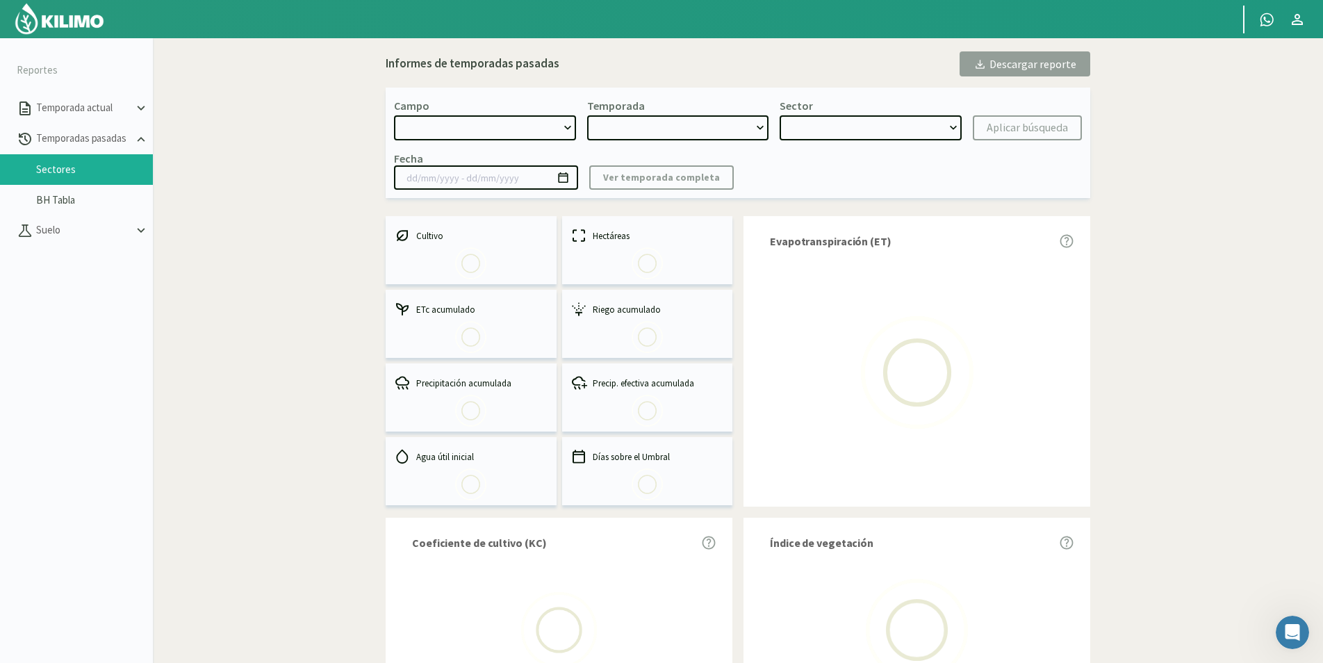
select select "0: Object"
type input "[DATE] - [DATE]"
select select "0: 2024"
select select "0: Object"
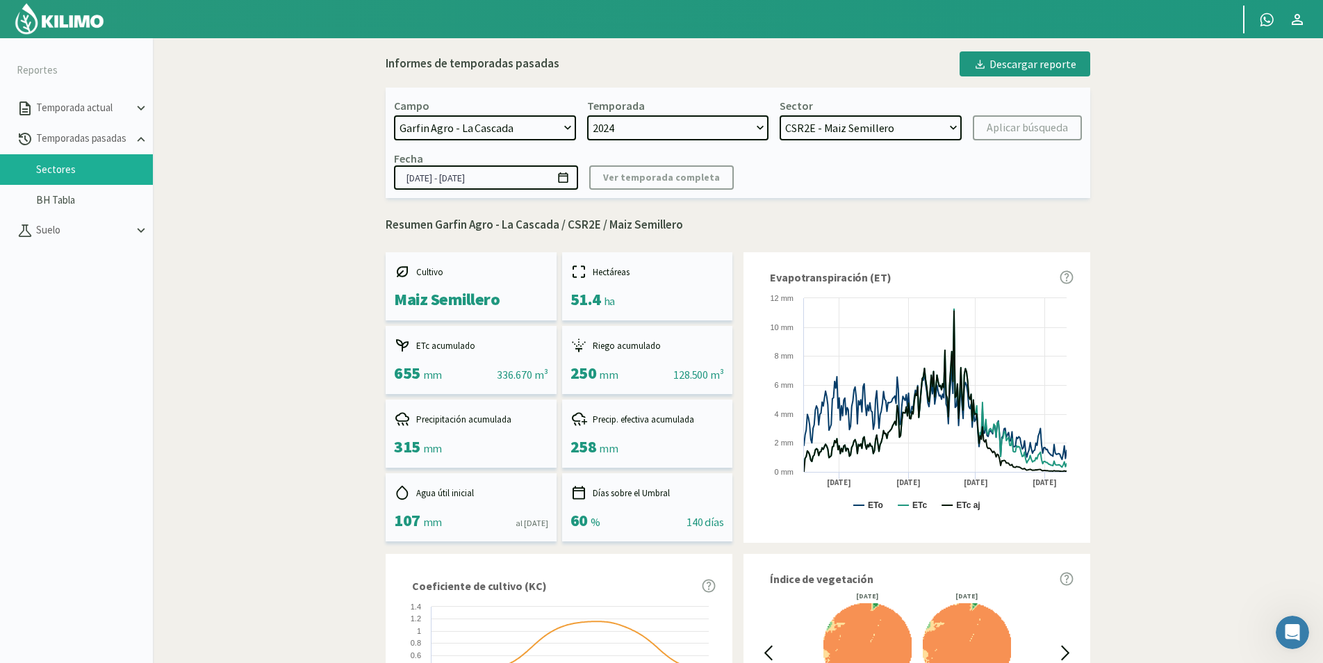
click at [569, 124] on select "[PERSON_NAME] Agro - La [PERSON_NAME] [PERSON_NAME] Agro - La [PERSON_NAME] Agr…" at bounding box center [485, 127] width 182 height 25
select select "1: Object"
click at [394, 115] on select "[PERSON_NAME] Agro - La [PERSON_NAME] [PERSON_NAME] Agro - La [PERSON_NAME] Agr…" at bounding box center [485, 127] width 182 height 25
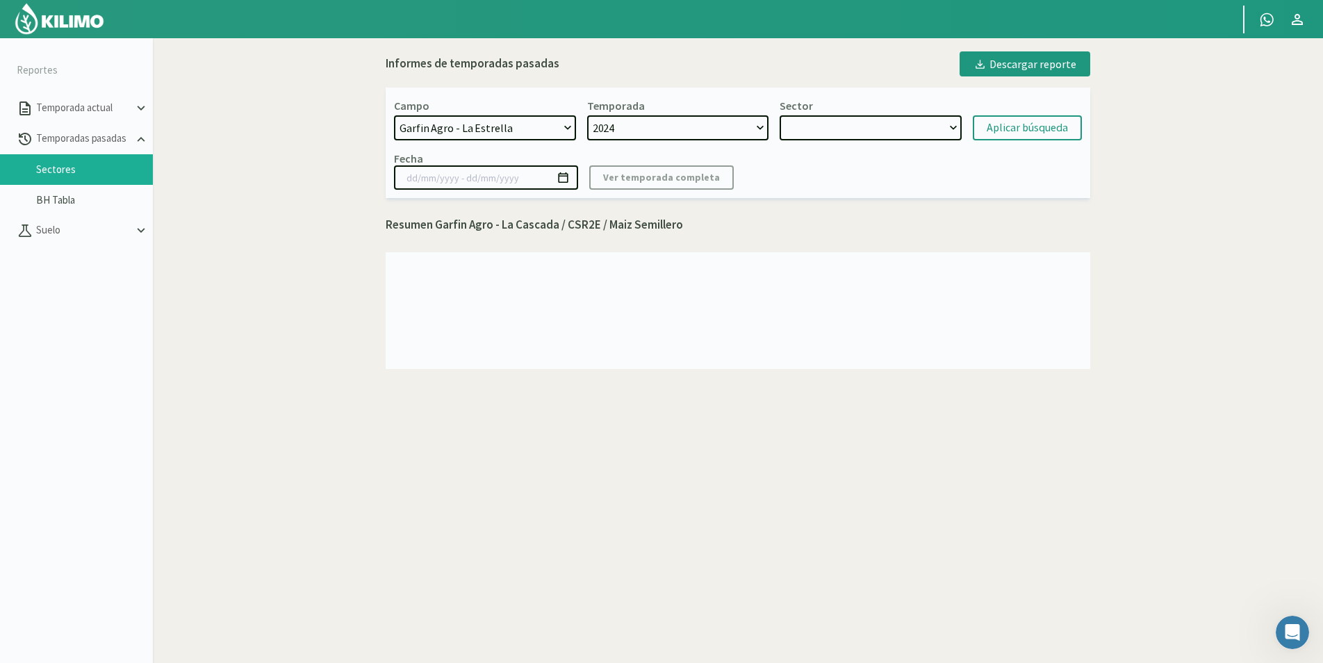
select select "1: Object"
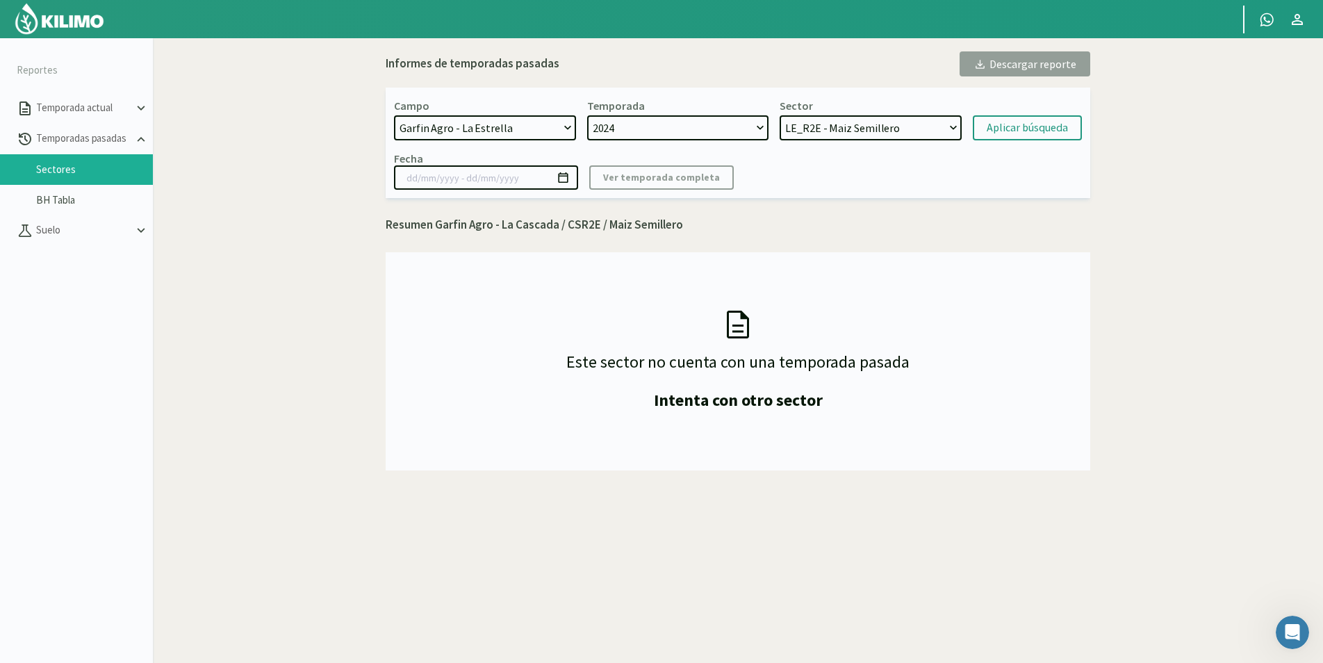
click at [752, 124] on select "2024 2023" at bounding box center [678, 127] width 182 height 25
click at [899, 129] on select "LE_R2E - Maiz Semillero LE_R3E - Maiz Semillero LE_R1 - Maiz Semillero" at bounding box center [871, 127] width 182 height 25
click at [685, 136] on select "2024 2023" at bounding box center [678, 127] width 182 height 25
click at [587, 115] on select "2024 2023" at bounding box center [678, 127] width 182 height 25
click at [538, 129] on select "[PERSON_NAME] Agro - La [PERSON_NAME] [PERSON_NAME] Agro - La [PERSON_NAME] Agr…" at bounding box center [485, 127] width 182 height 25
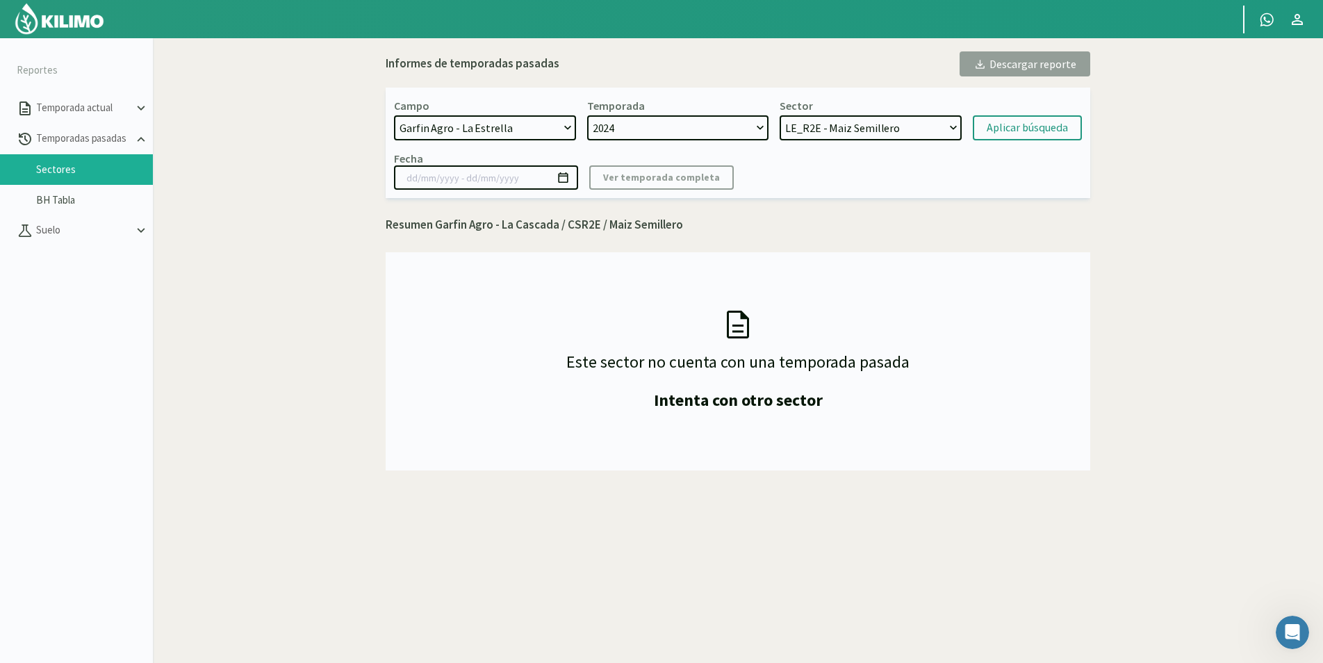
select select "2: Object"
click at [394, 115] on select "[PERSON_NAME] Agro - La [PERSON_NAME] [PERSON_NAME] Agro - La [PERSON_NAME] Agr…" at bounding box center [485, 127] width 182 height 25
select select "4: Object"
click at [760, 129] on select "2024 2023" at bounding box center [678, 127] width 182 height 25
click at [587, 115] on select "2024 2023" at bounding box center [678, 127] width 182 height 25
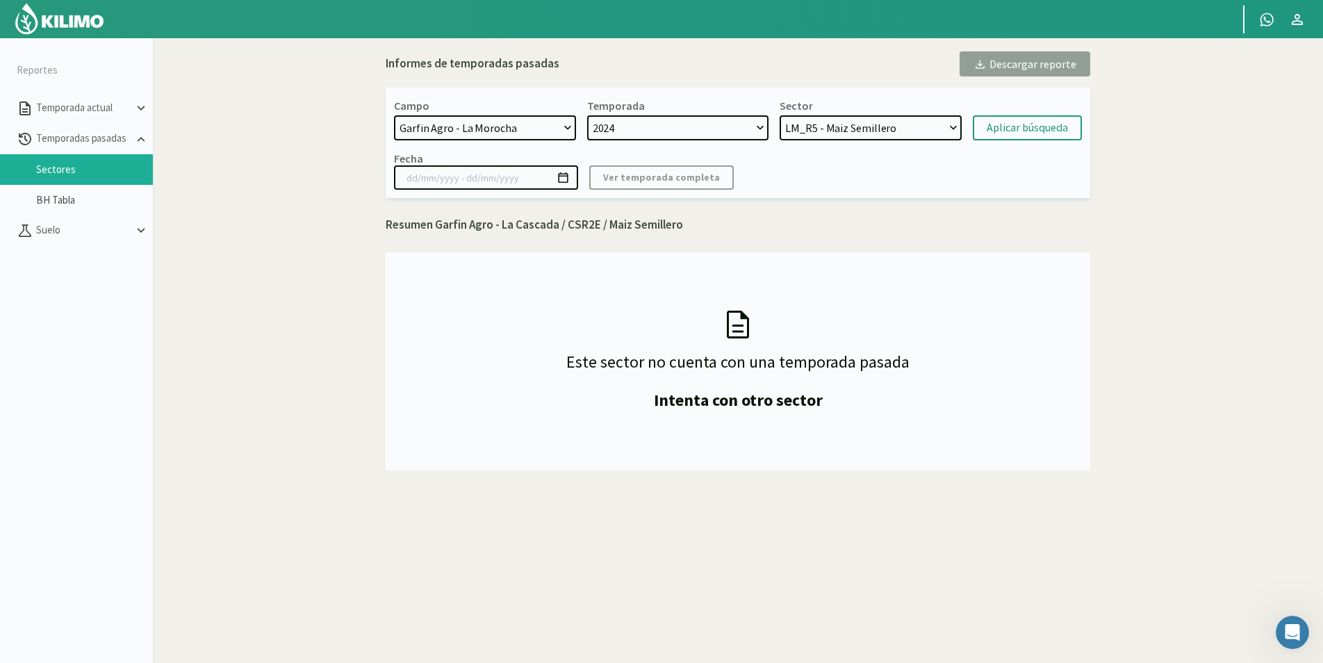
click at [947, 131] on select "LM_R5 - Maiz Semillero LM_R4 - Maiz Semillero LM_R3 - Maiz Semillero LM_R2 - Ma…" at bounding box center [871, 127] width 182 height 25
click at [780, 115] on select "LM_R5 - Maiz Semillero LM_R4 - Maiz Semillero LM_R3 - Maiz Semillero LM_R2 - Ma…" at bounding box center [871, 127] width 182 height 25
click at [1021, 131] on div "Aplicar búsqueda" at bounding box center [1027, 128] width 81 height 17
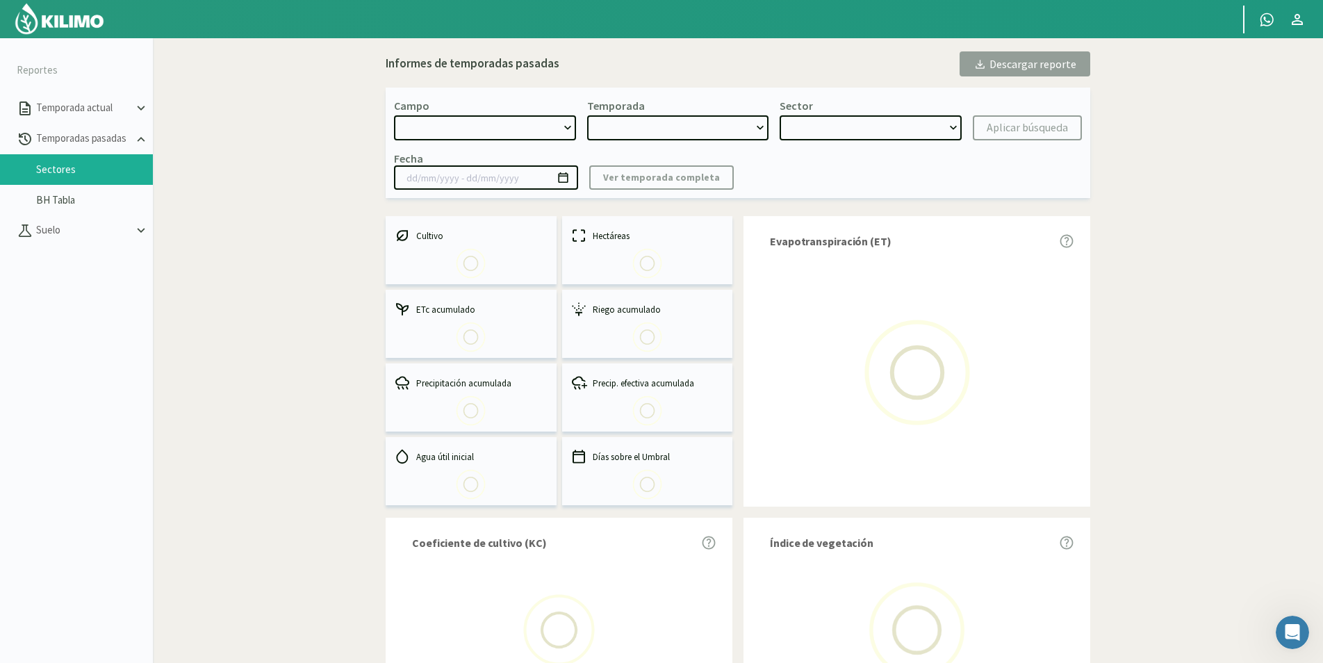
select select "2: Object"
type input "[DATE] - [DATE]"
select select "0: 2024"
select select "0: Object"
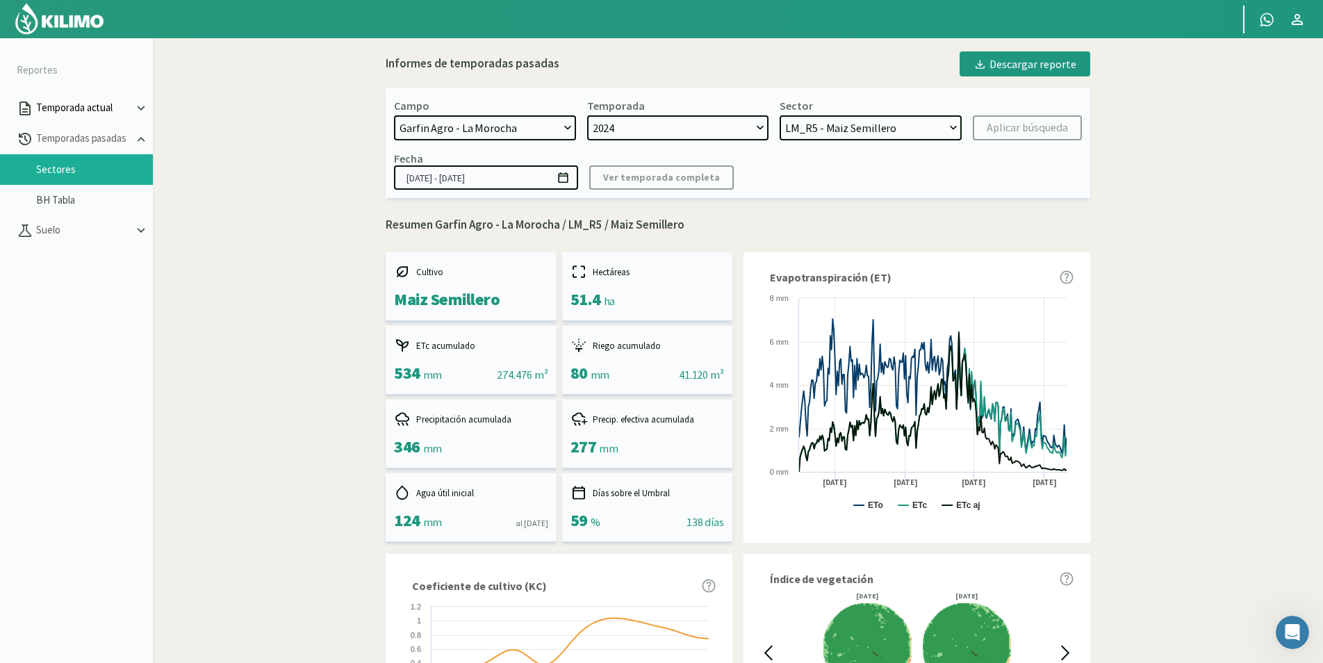
click at [62, 117] on button "Temporada actual" at bounding box center [76, 108] width 153 height 31
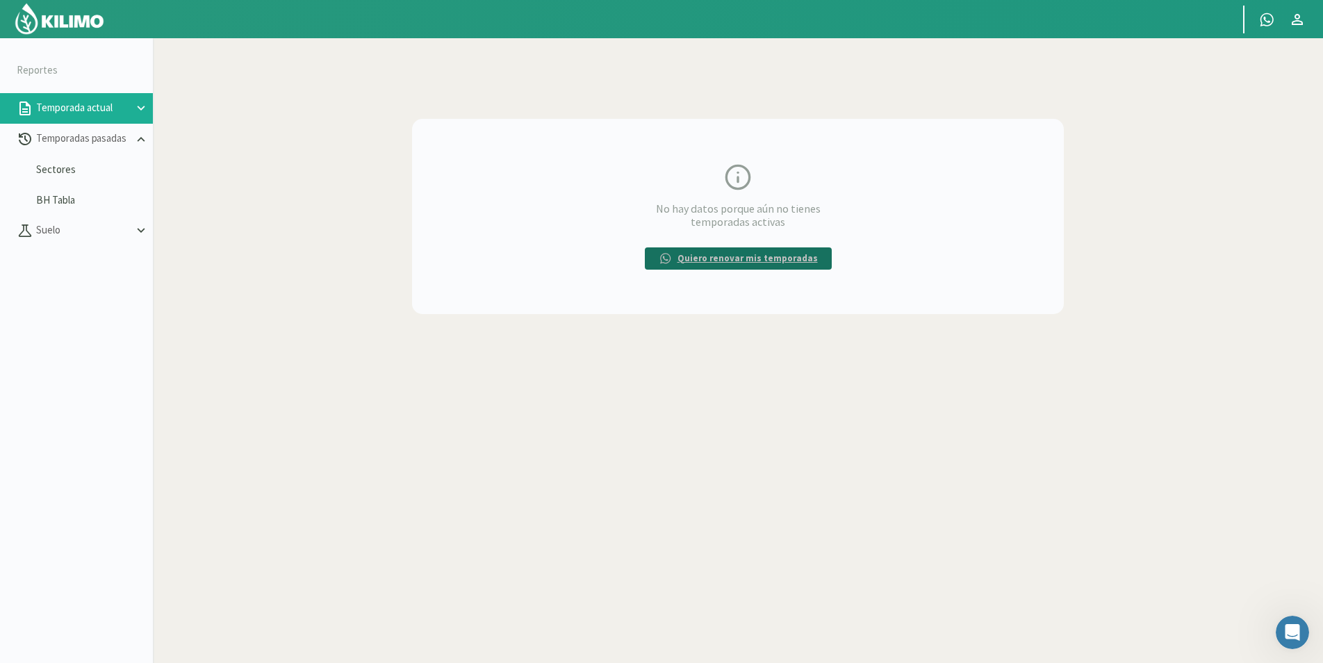
click at [730, 262] on p "Quiero renovar mis temporadas" at bounding box center [748, 259] width 140 height 14
click at [83, 143] on p "Temporadas pasadas" at bounding box center [83, 139] width 100 height 16
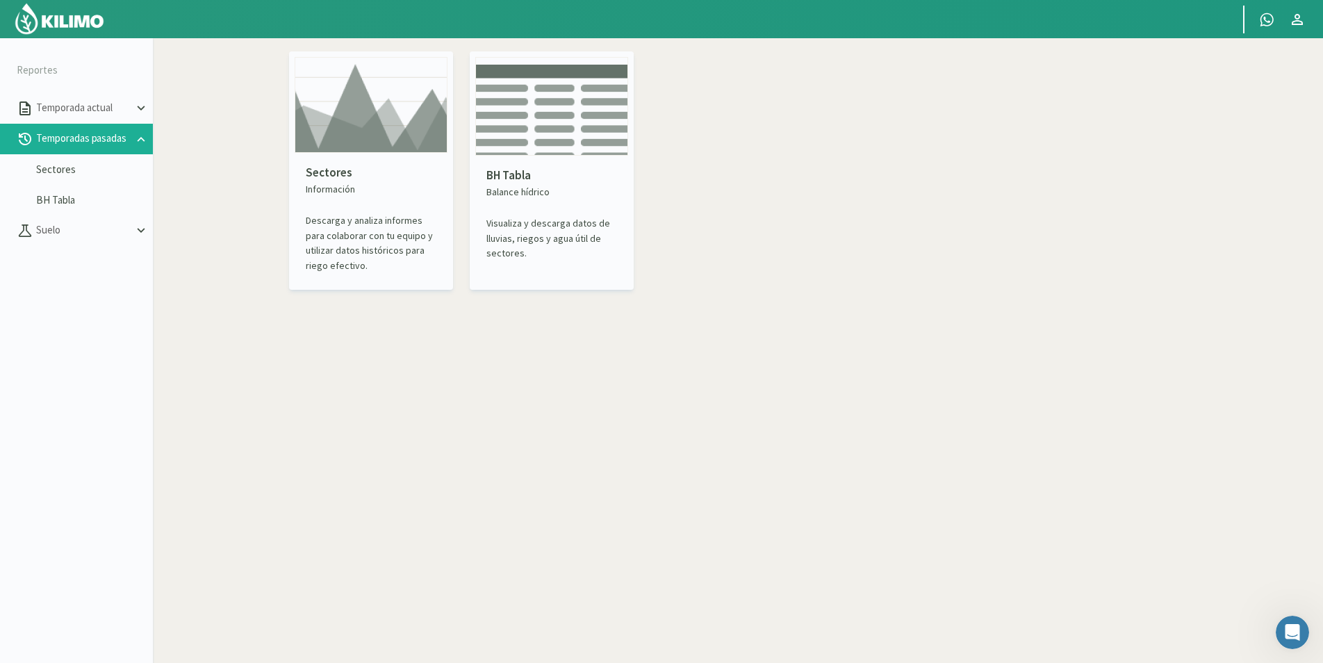
click at [335, 235] on p "Descarga y analiza informes para colaborar con tu equipo y utilizar datos histó…" at bounding box center [371, 243] width 131 height 60
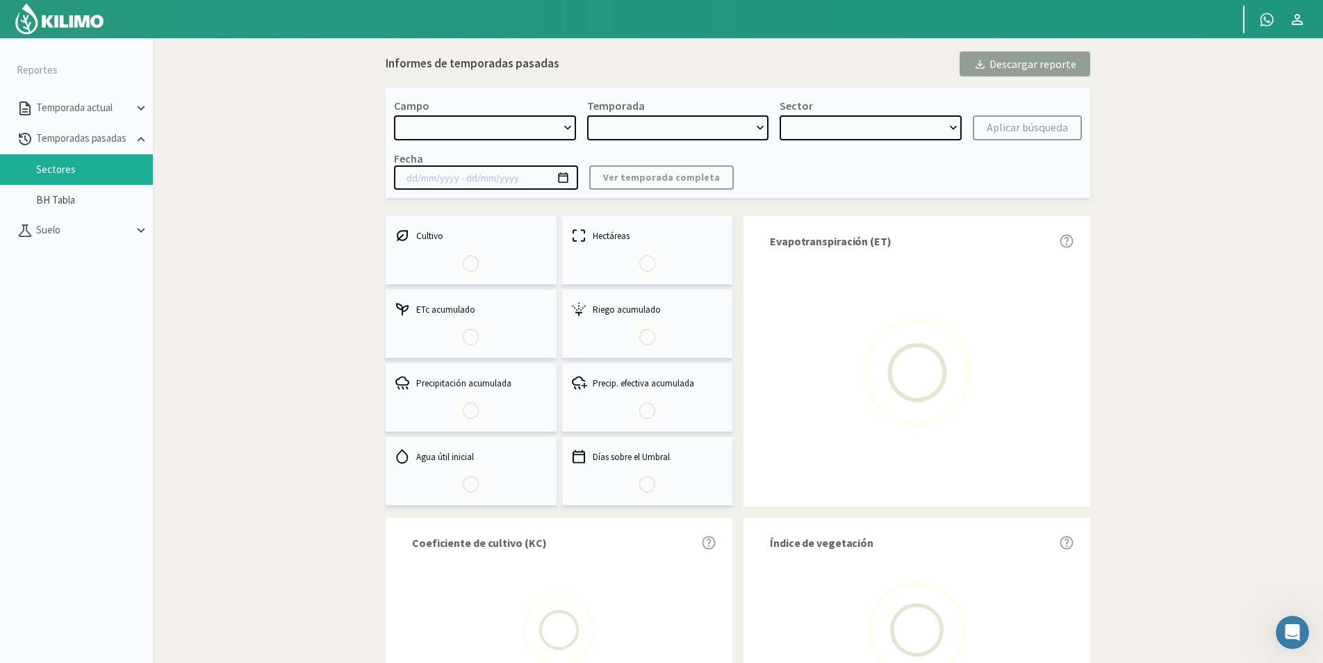
select select "0: Object"
type input "[DATE] - [DATE]"
select select "0: 2024"
select select "0: Object"
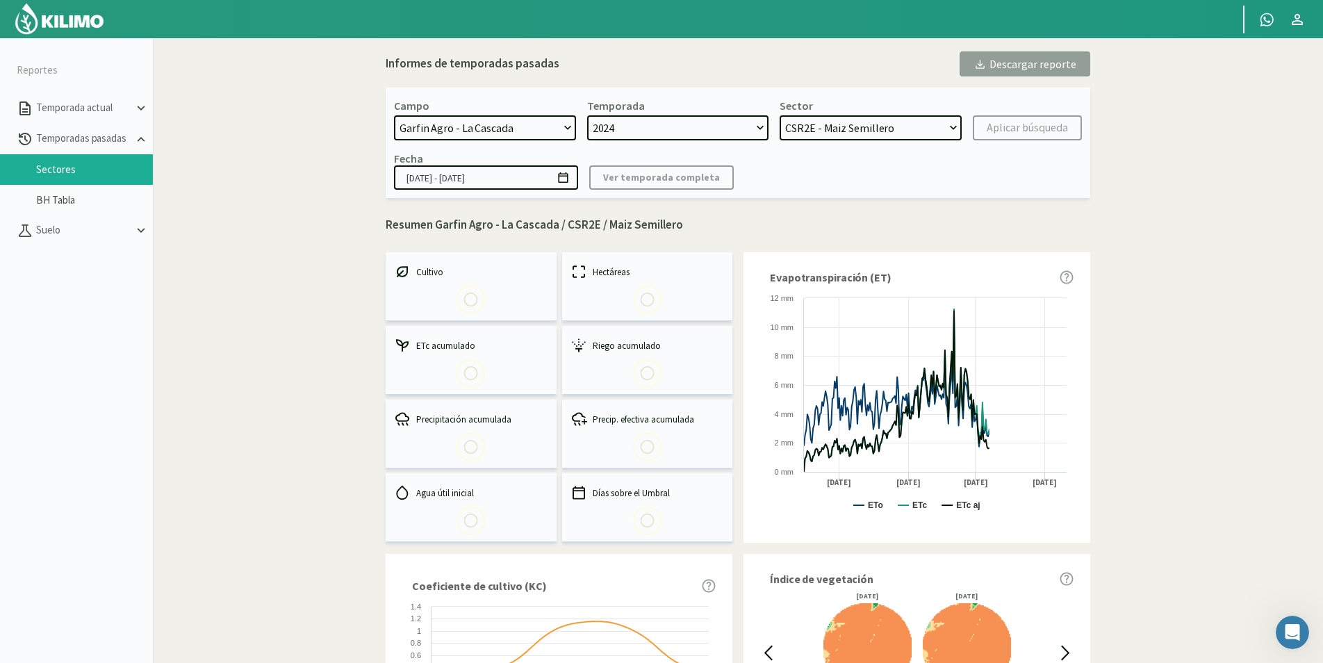
click at [571, 129] on select "[PERSON_NAME] Agro - La [PERSON_NAME] [PERSON_NAME] Agro - La [PERSON_NAME] Agr…" at bounding box center [485, 127] width 182 height 25
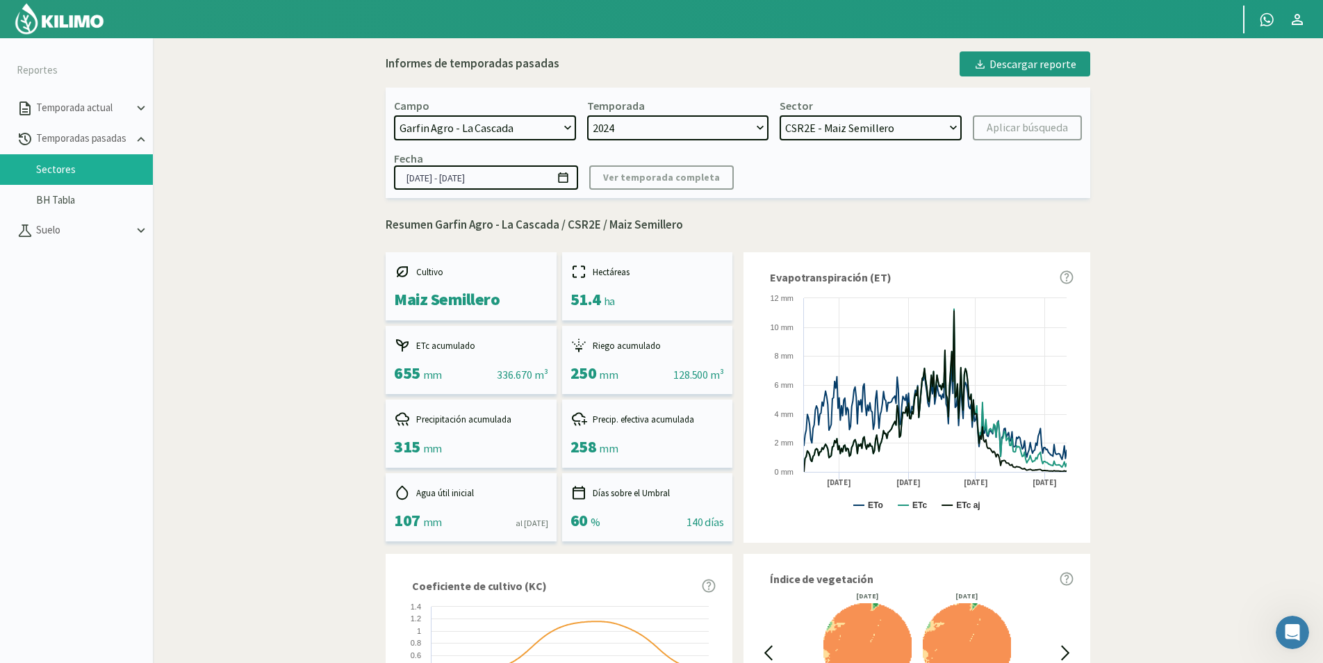
select select "2: Object"
click at [394, 115] on select "[PERSON_NAME] Agro - La [PERSON_NAME] [PERSON_NAME] Agro - La [PERSON_NAME] Agr…" at bounding box center [485, 127] width 182 height 25
select select "1: Object"
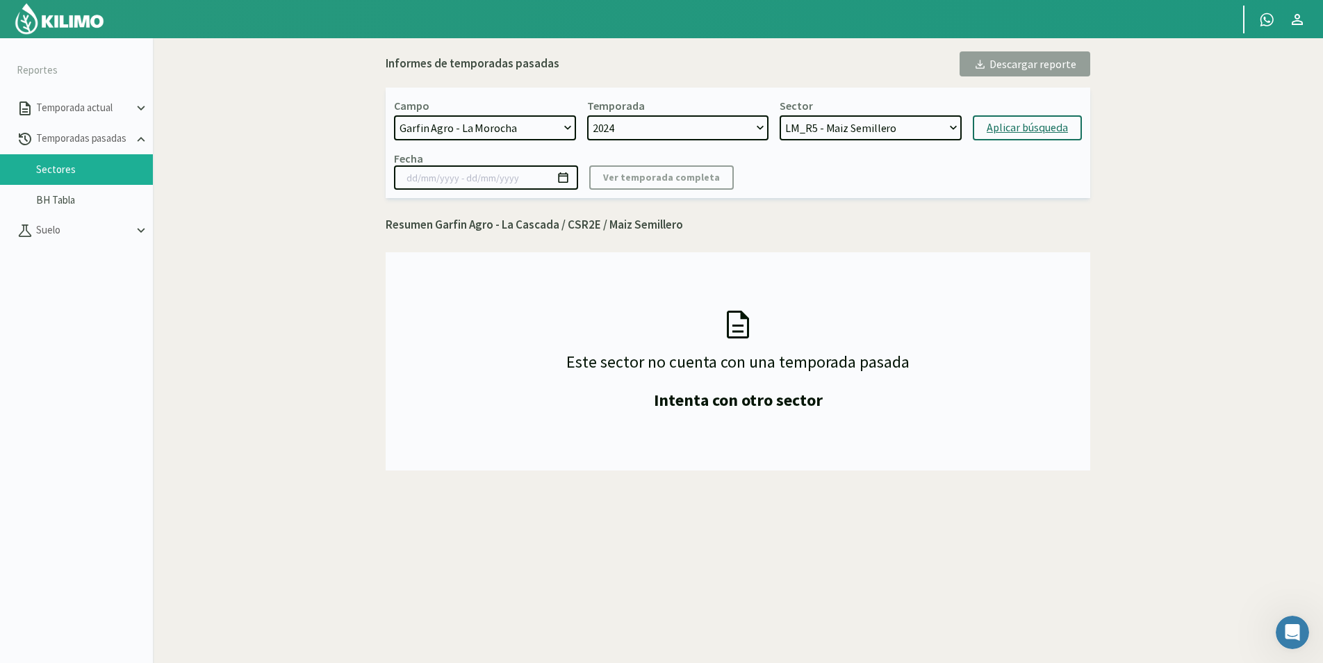
click at [1019, 131] on div "Aplicar búsqueda" at bounding box center [1027, 128] width 81 height 17
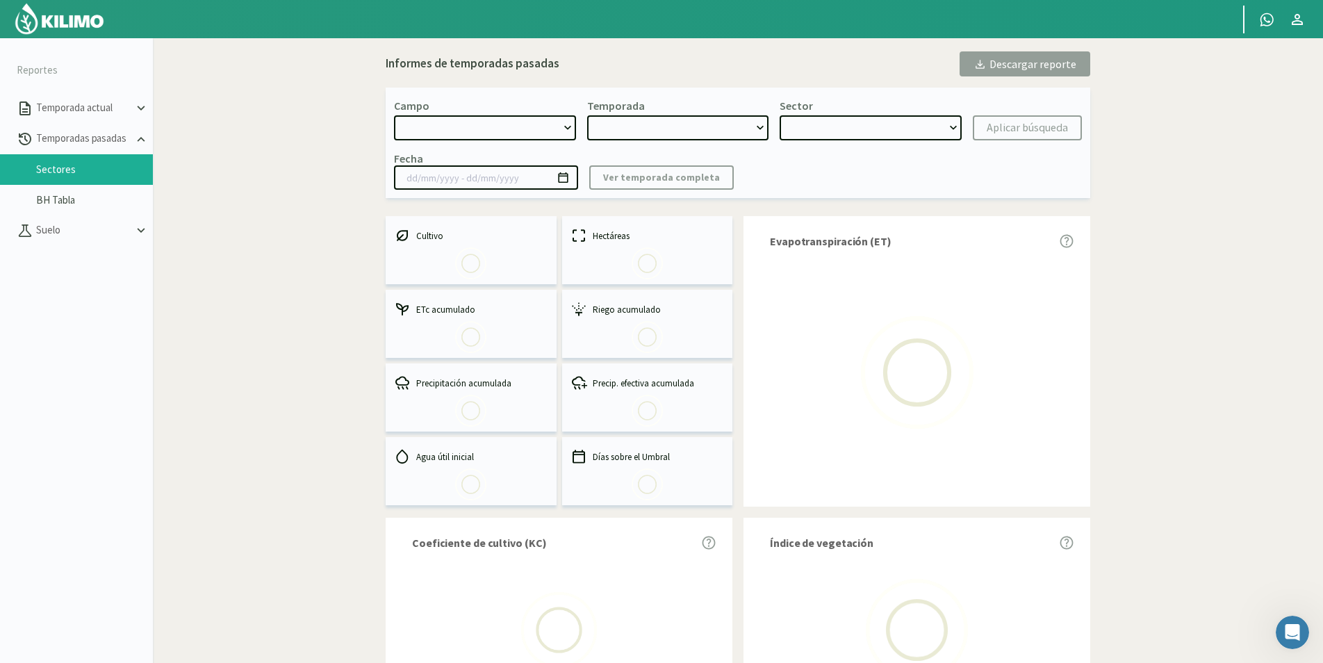
select select "2: Object"
type input "[DATE] - [DATE]"
select select "0: 2024"
select select "0: Object"
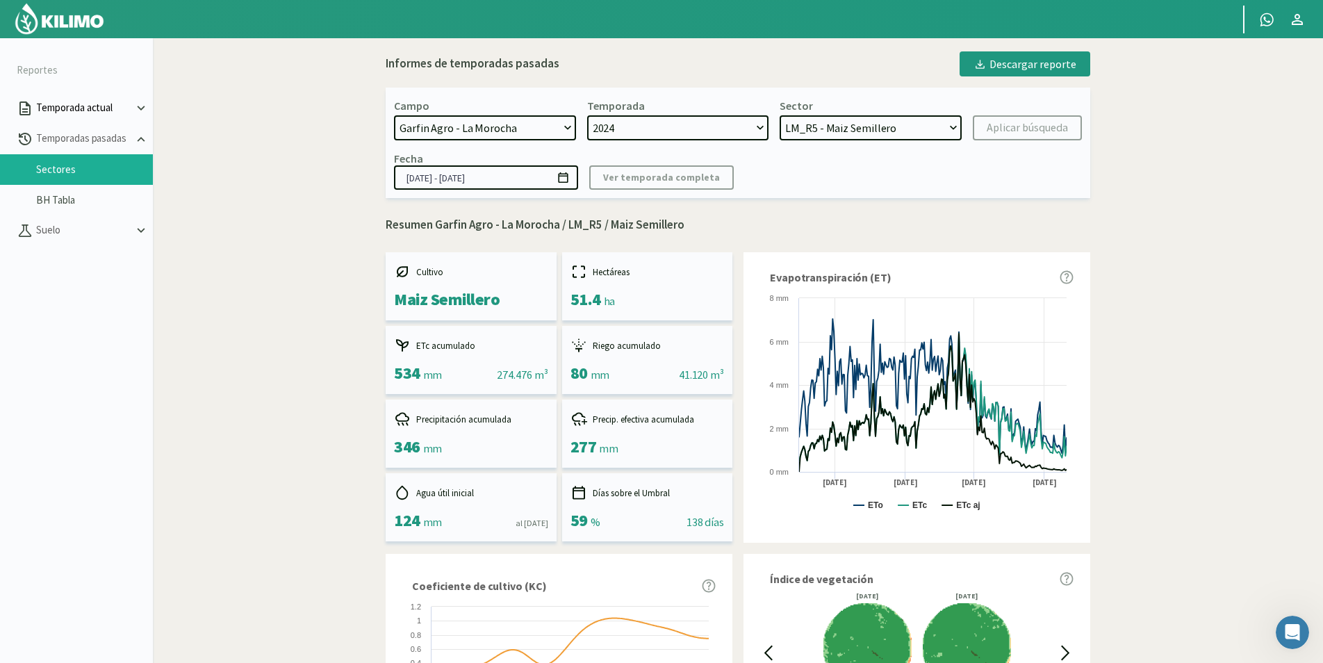
click at [99, 111] on p "Temporada actual" at bounding box center [83, 108] width 100 height 16
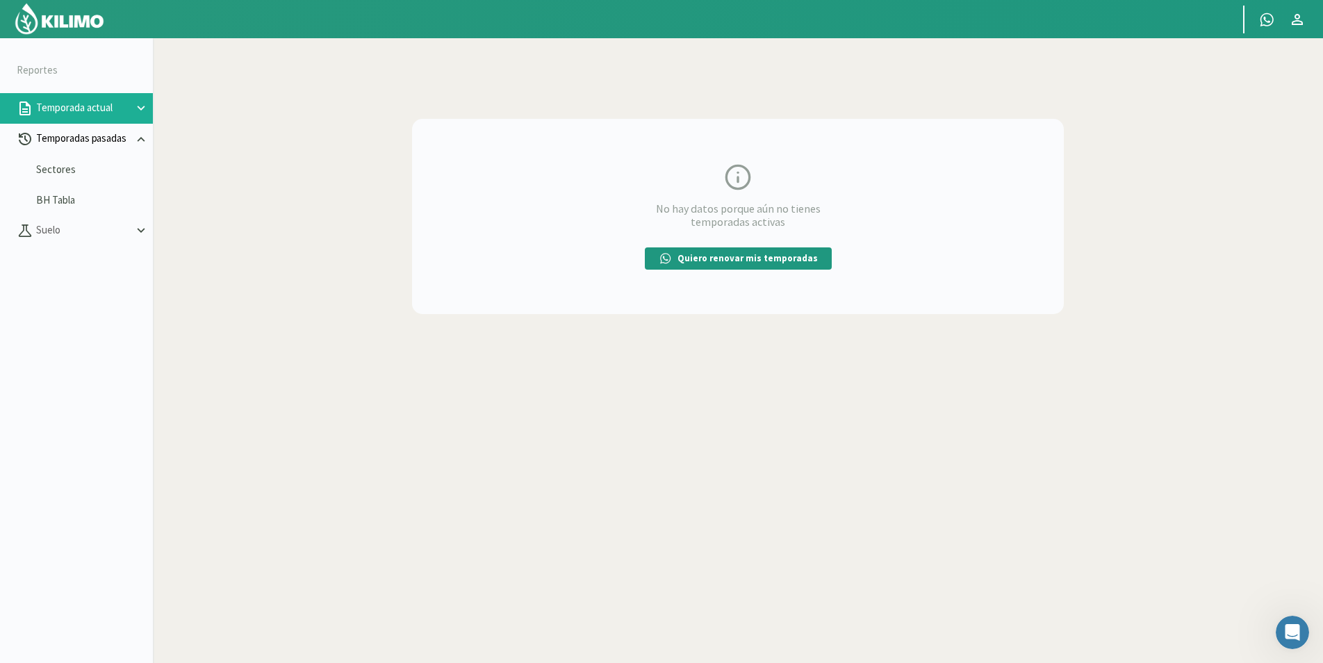
click at [90, 138] on p "Temporadas pasadas" at bounding box center [83, 139] width 100 height 16
